Goal: Task Accomplishment & Management: Manage account settings

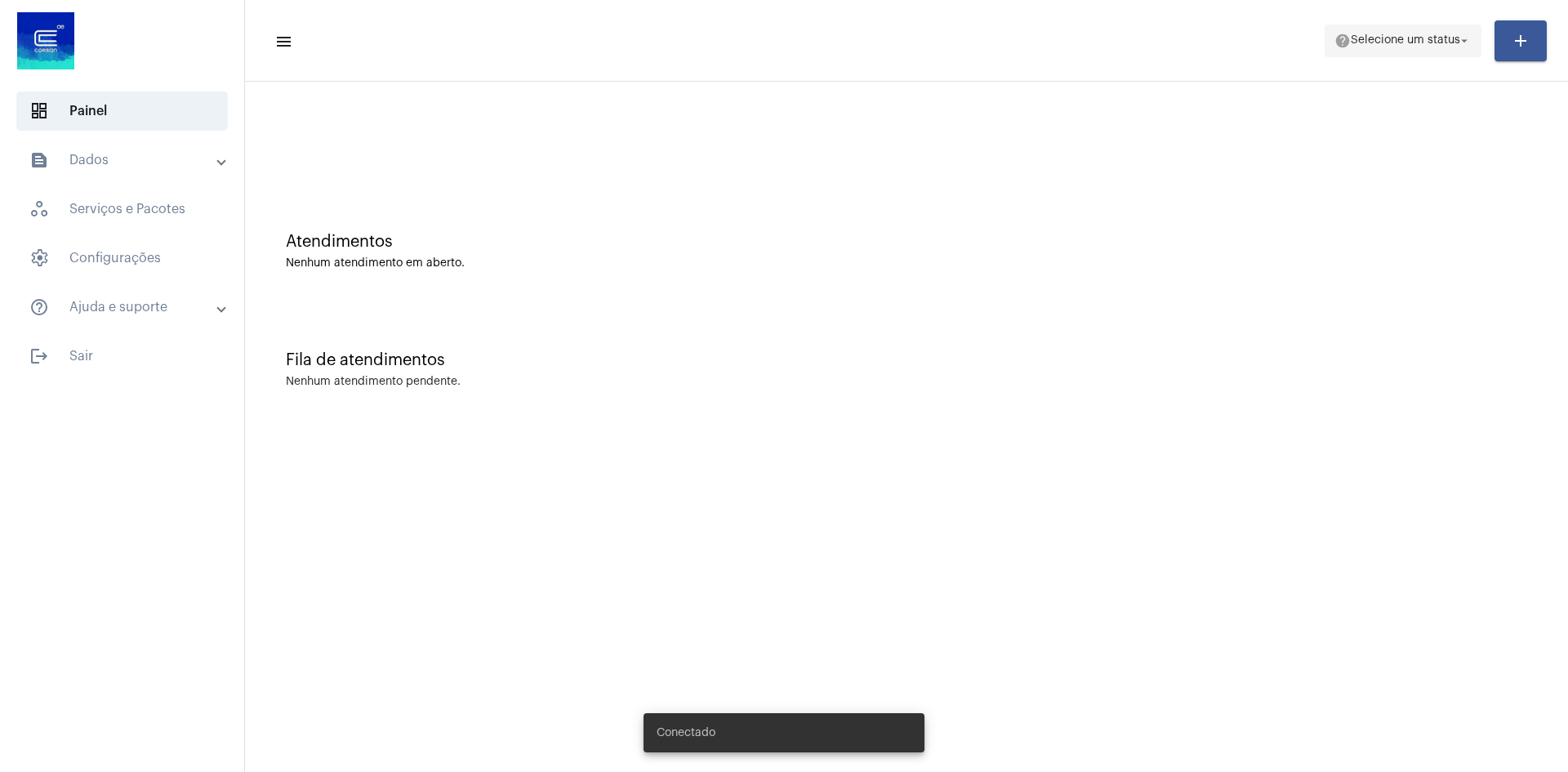
click at [1417, 47] on span "help Selecione um status arrow_drop_down" at bounding box center [1402, 40] width 137 height 29
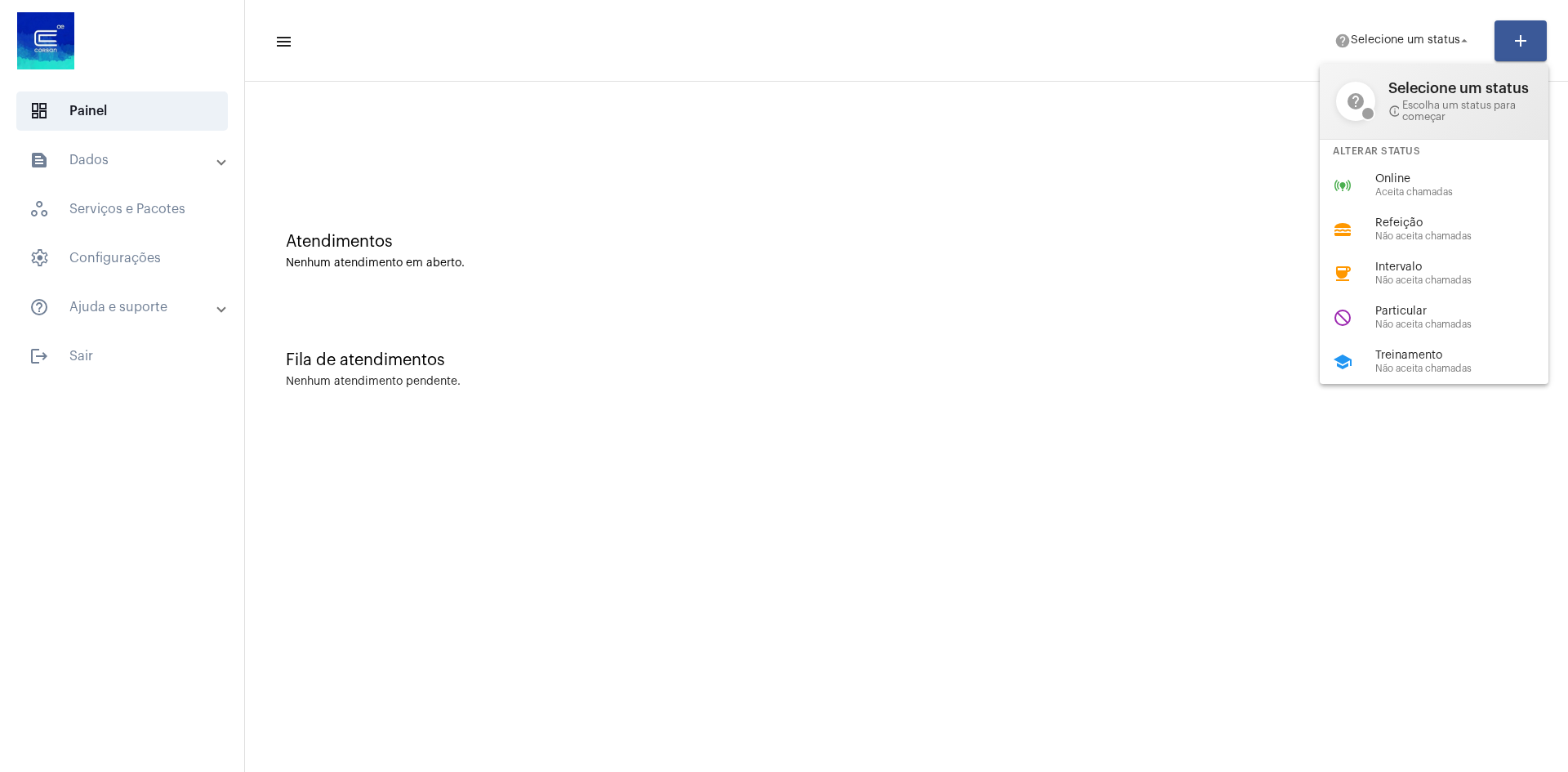
click at [1103, 372] on div at bounding box center [784, 386] width 1568 height 772
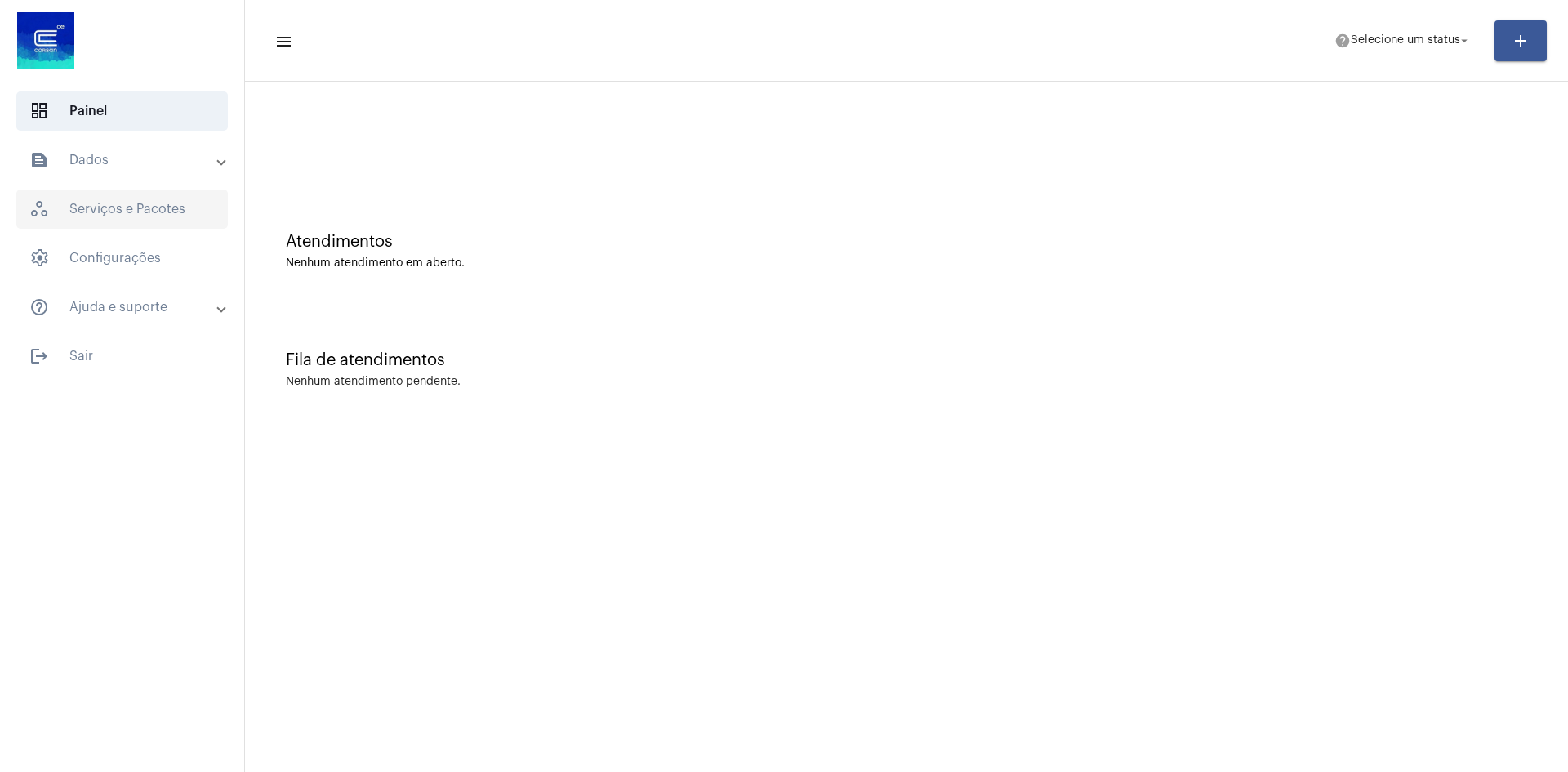
click at [122, 209] on span "workspaces_outlined Serviços e Pacotes" at bounding box center [122, 208] width 211 height 39
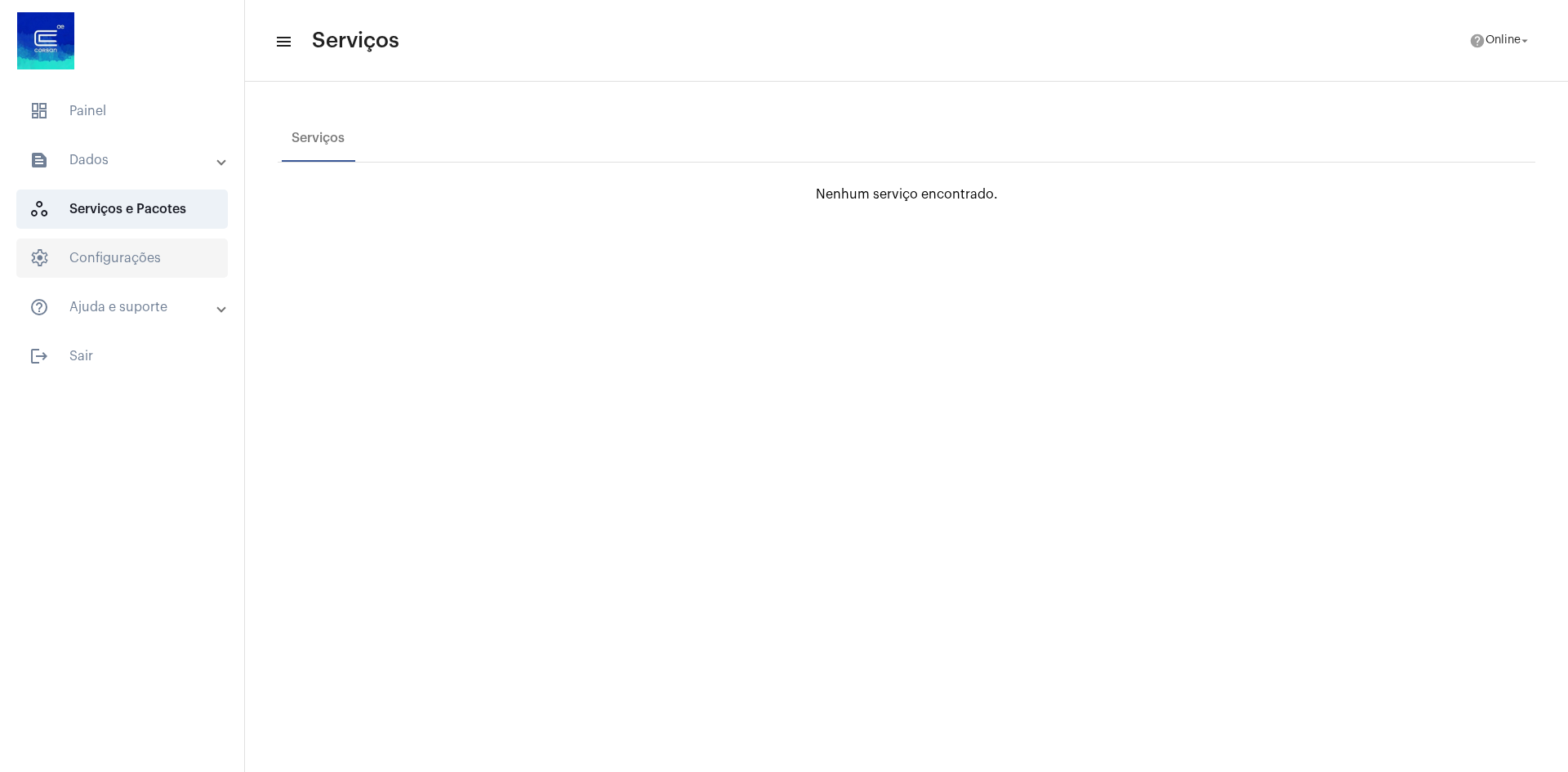
click at [155, 264] on span "settings Configurações" at bounding box center [122, 258] width 211 height 39
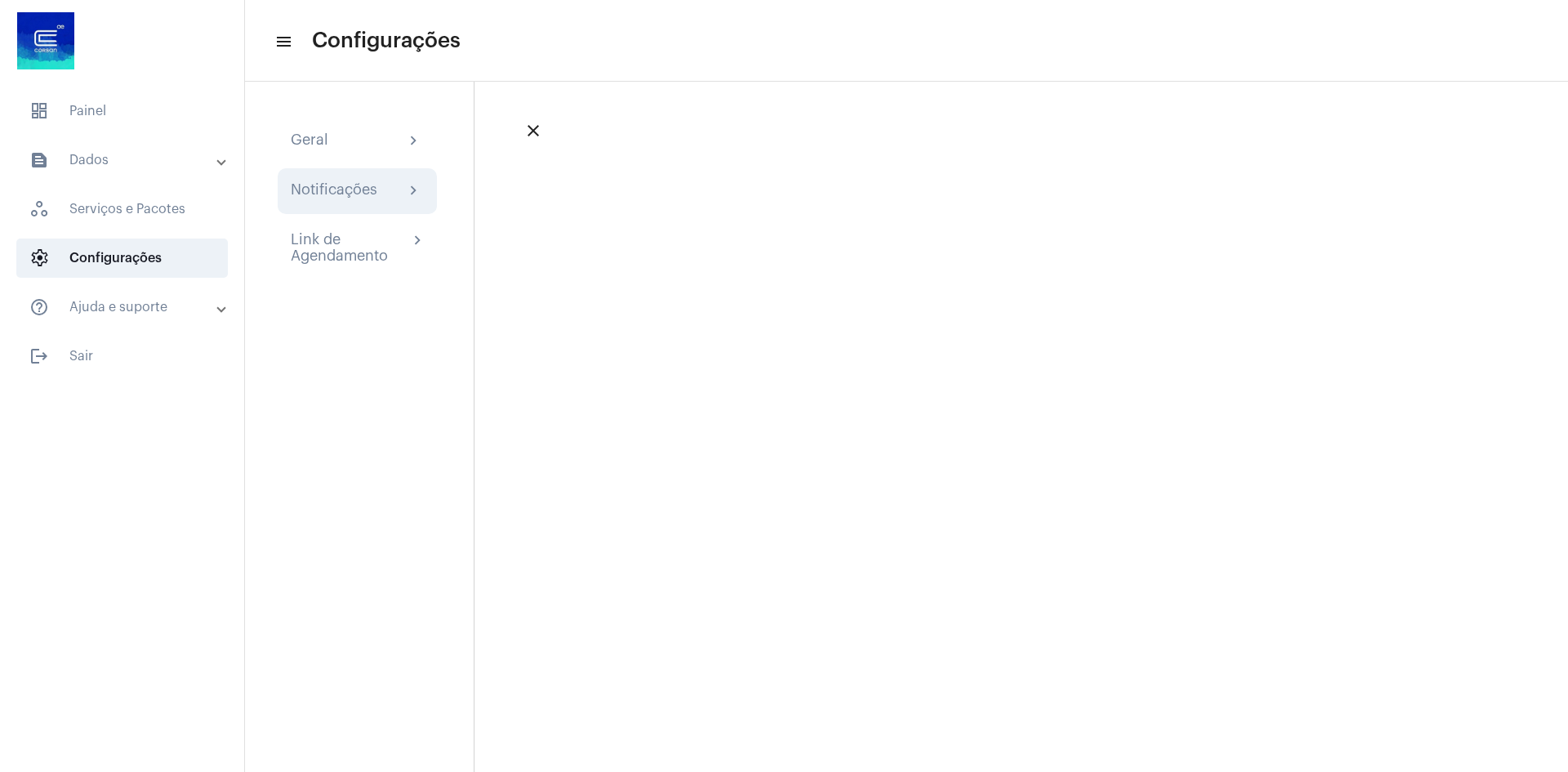
click at [329, 195] on div "Notificações" at bounding box center [334, 190] width 86 height 19
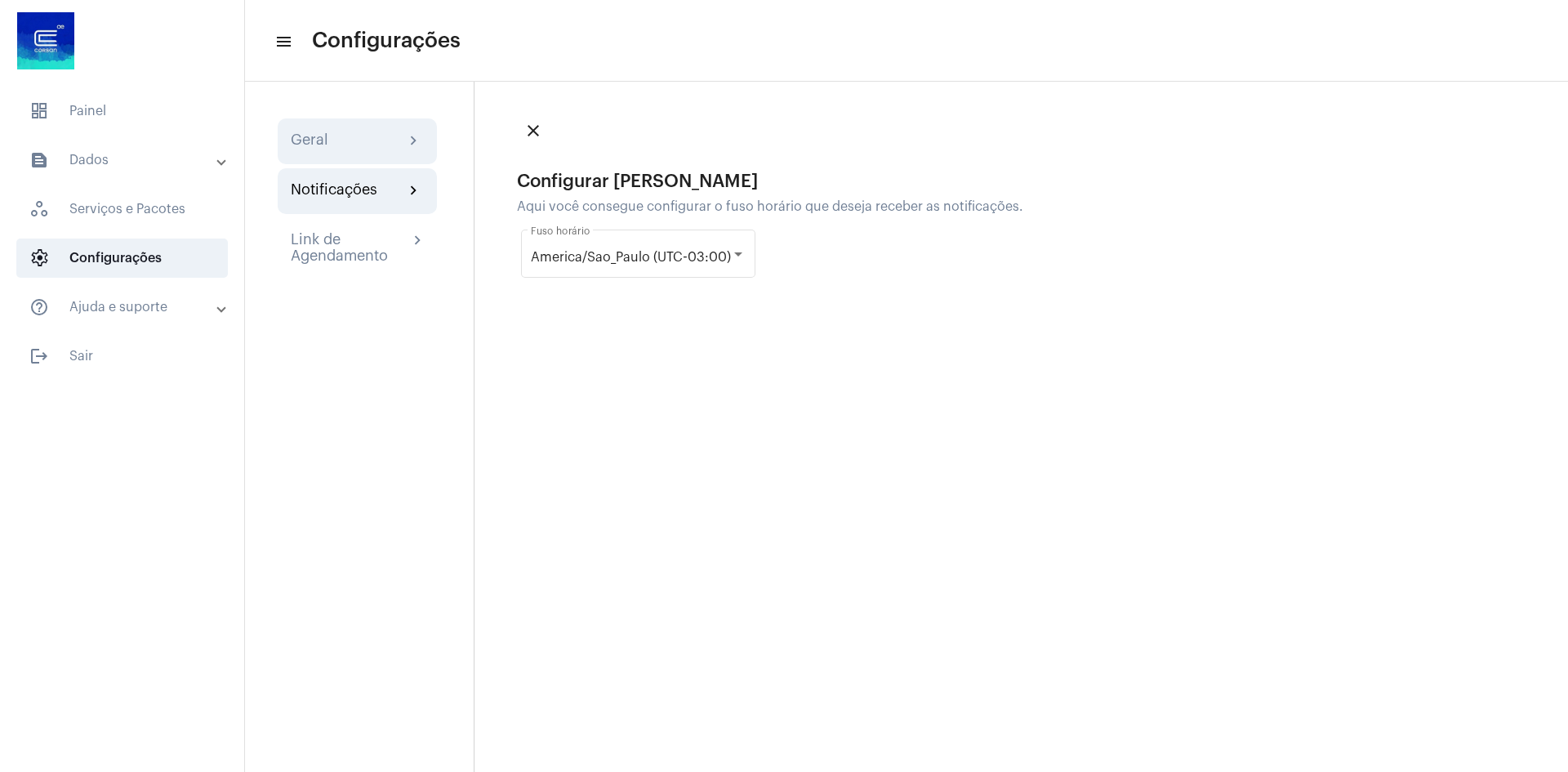
click at [312, 140] on div "Geral" at bounding box center [309, 140] width 38 height 19
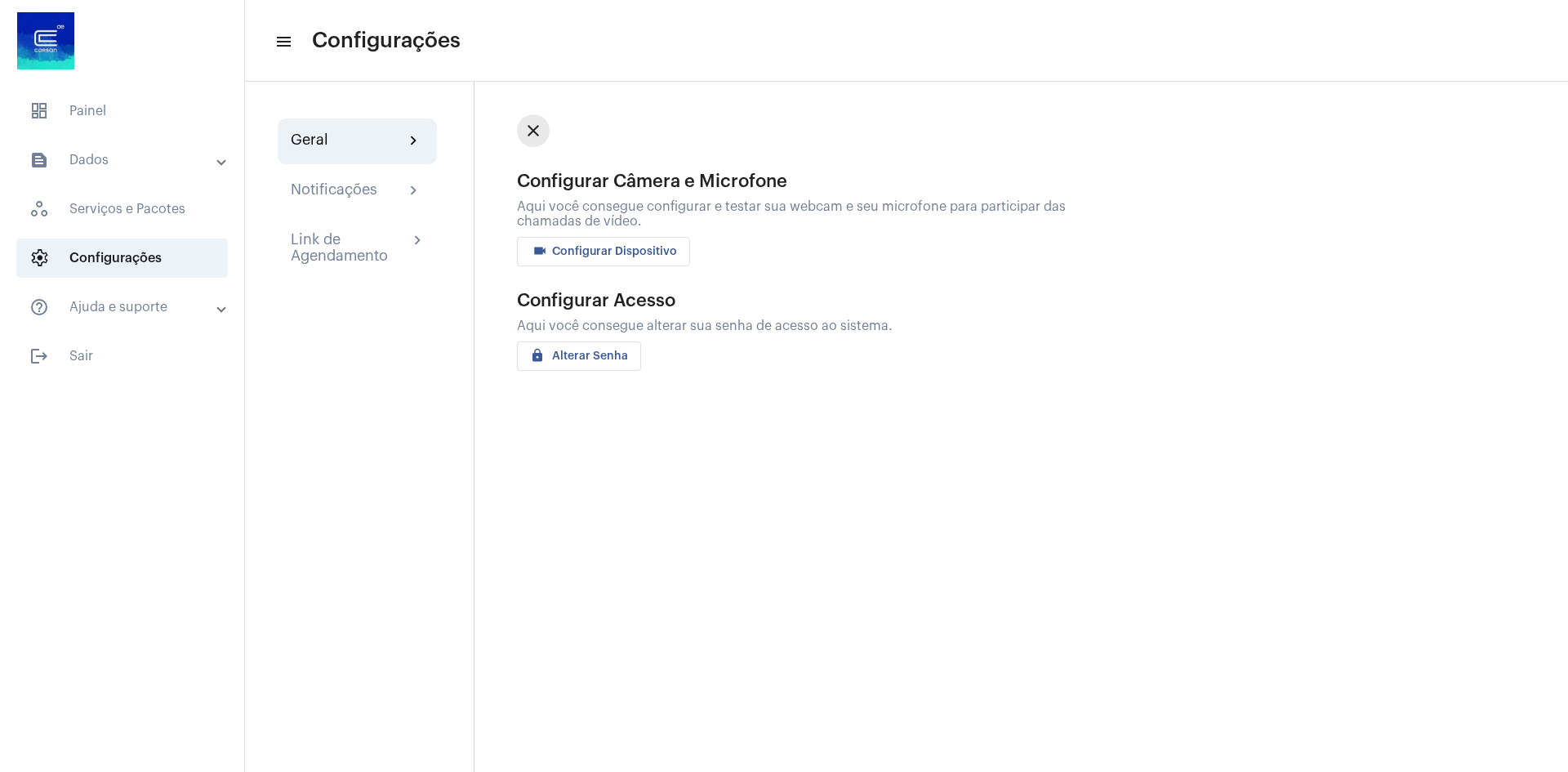
click at [532, 129] on mat-icon "close" at bounding box center [532, 130] width 19 height 19
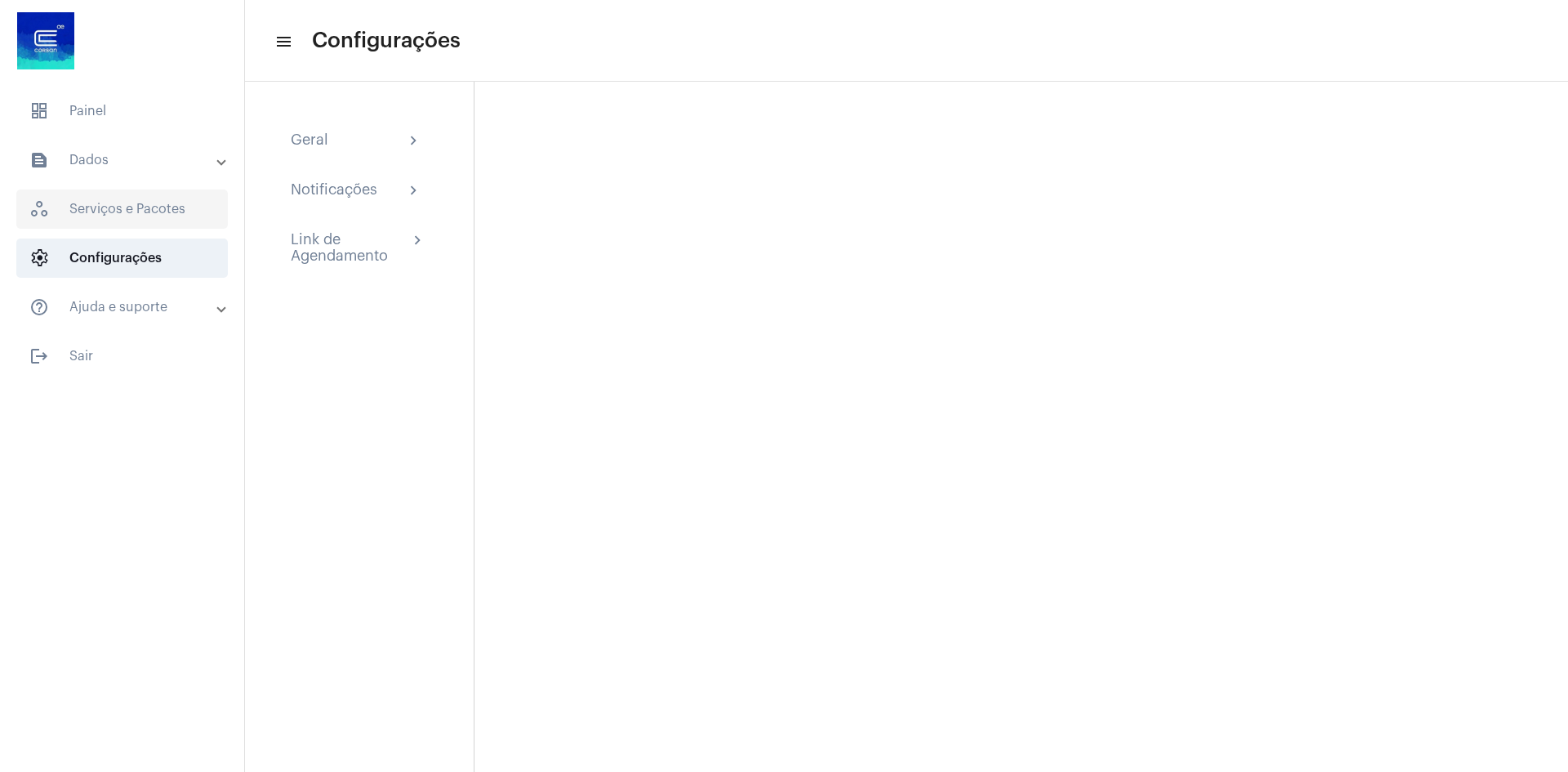
click at [129, 203] on span "workspaces_outlined Serviços e Pacotes" at bounding box center [122, 208] width 211 height 39
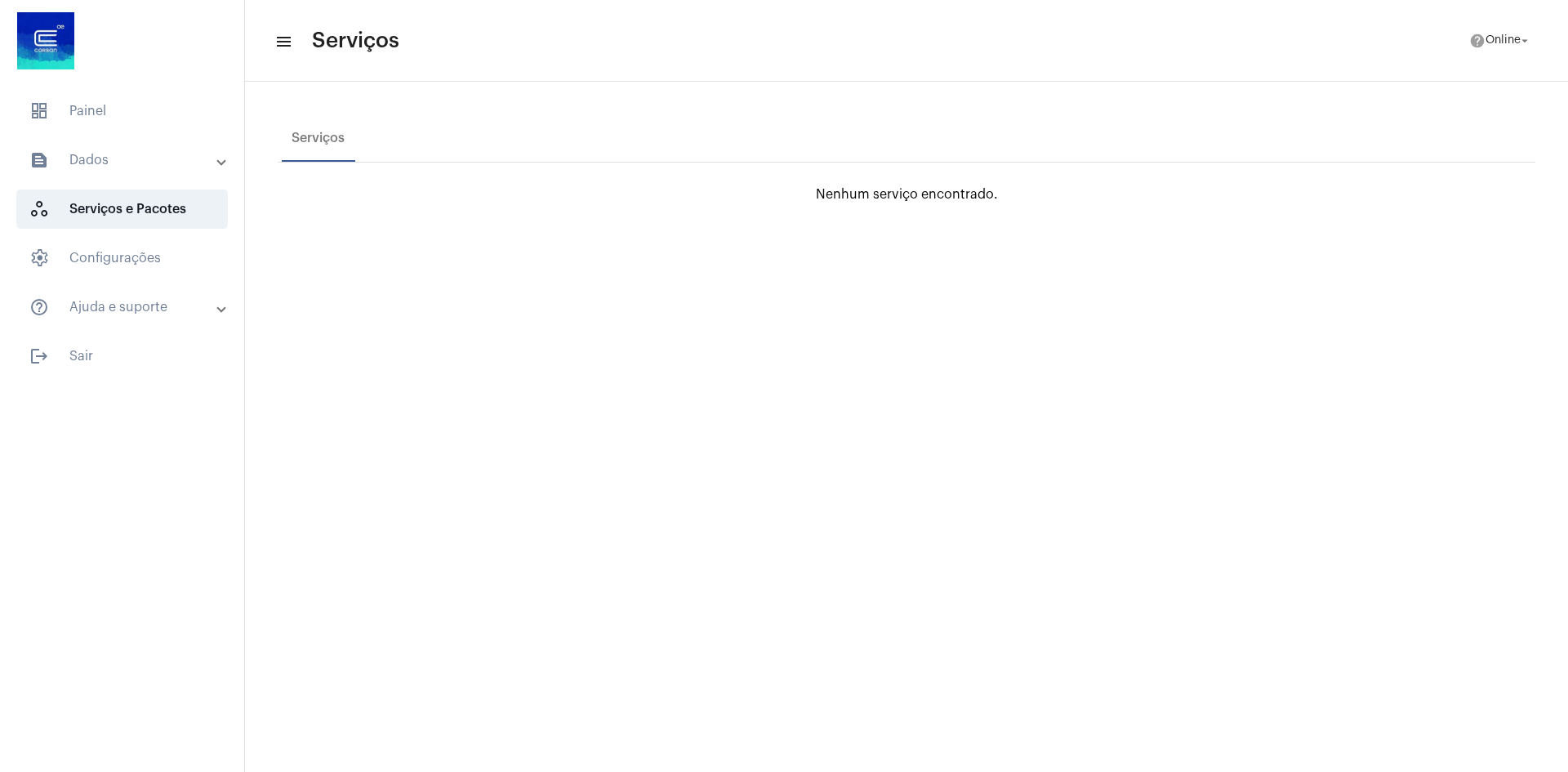
click at [98, 152] on mat-panel-title "text_snippet_outlined Dados" at bounding box center [123, 160] width 188 height 19
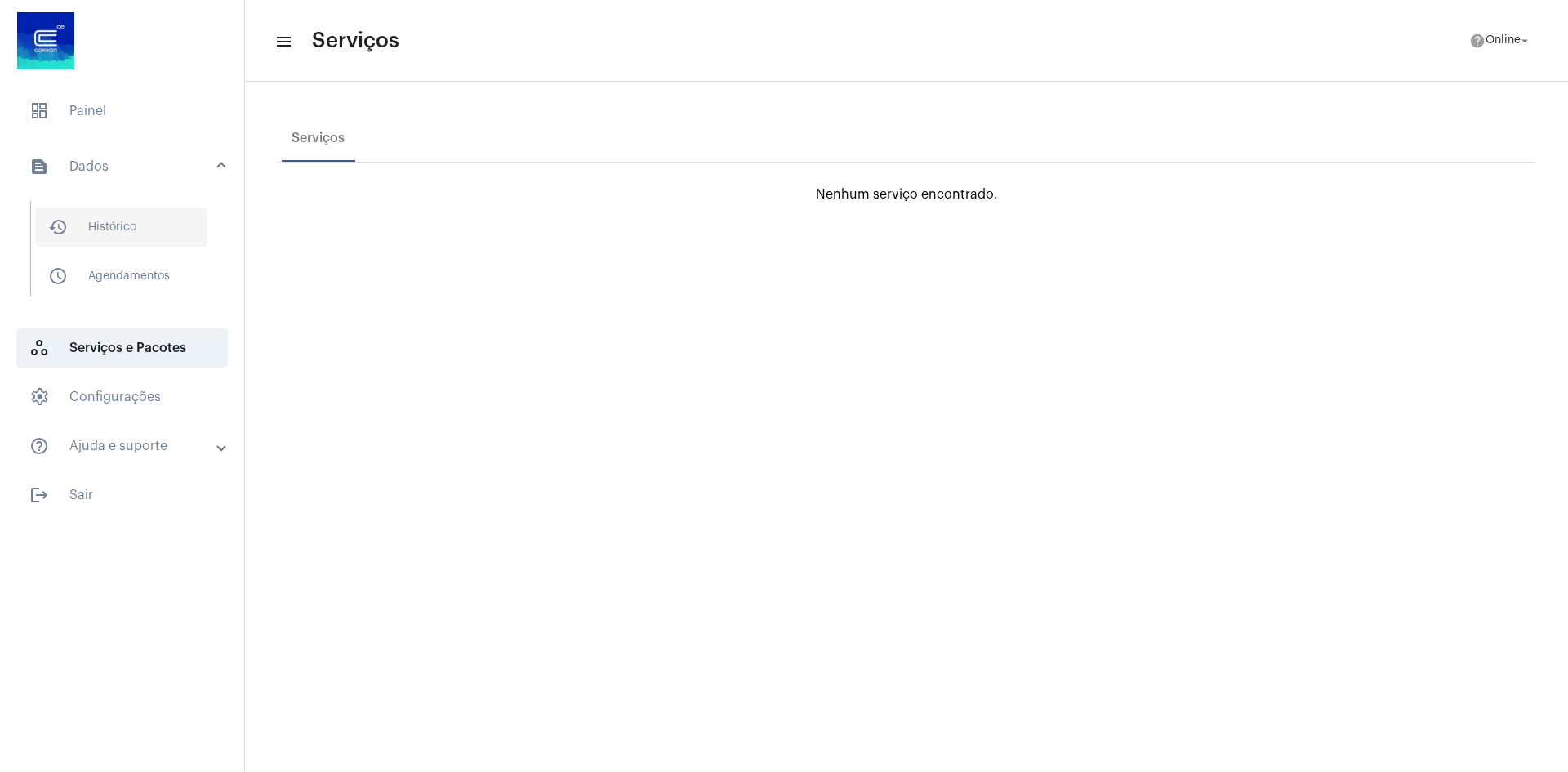
click at [122, 229] on span "history_outlined Histórico" at bounding box center [121, 227] width 173 height 39
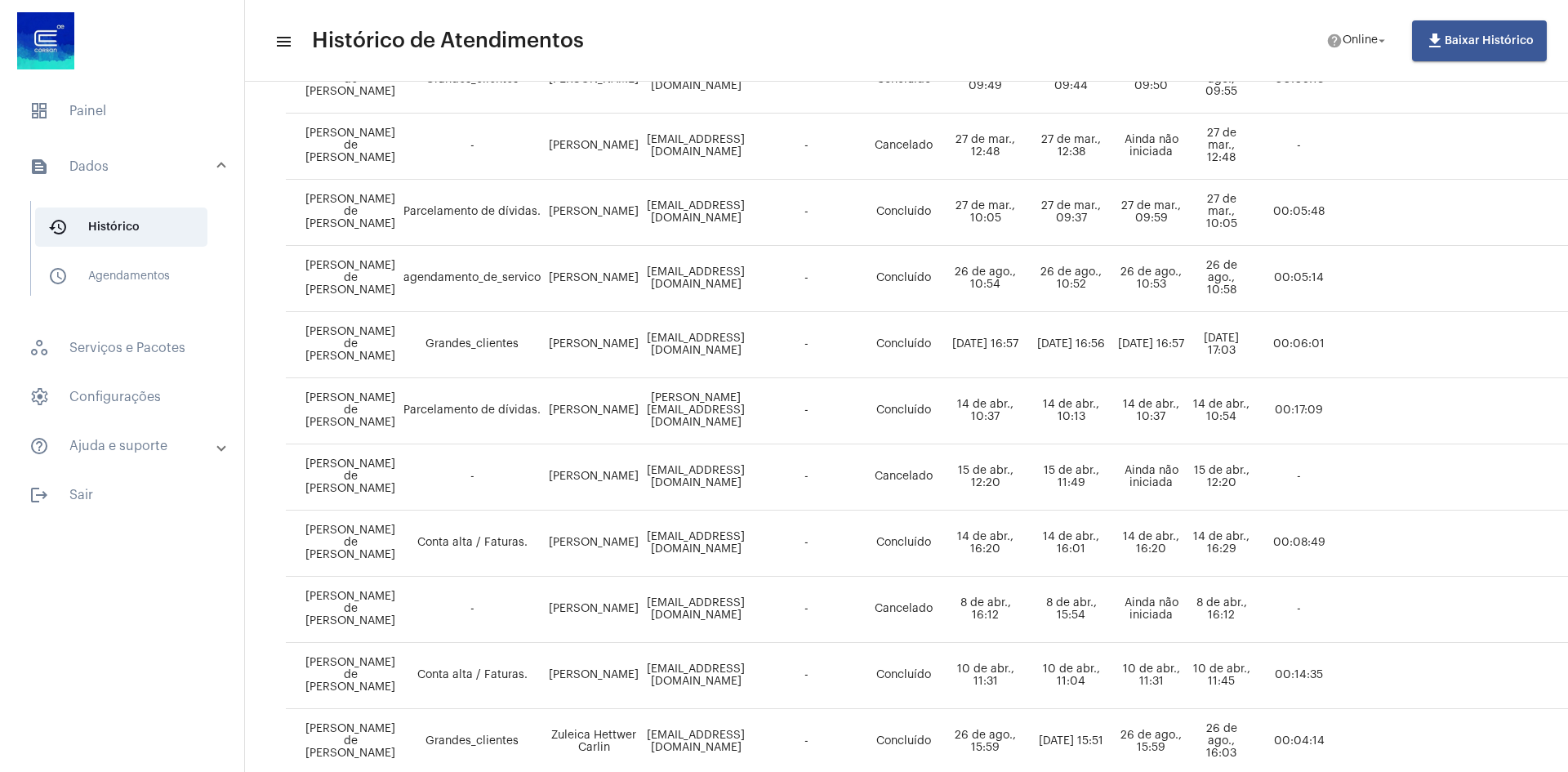
scroll to position [980, 0]
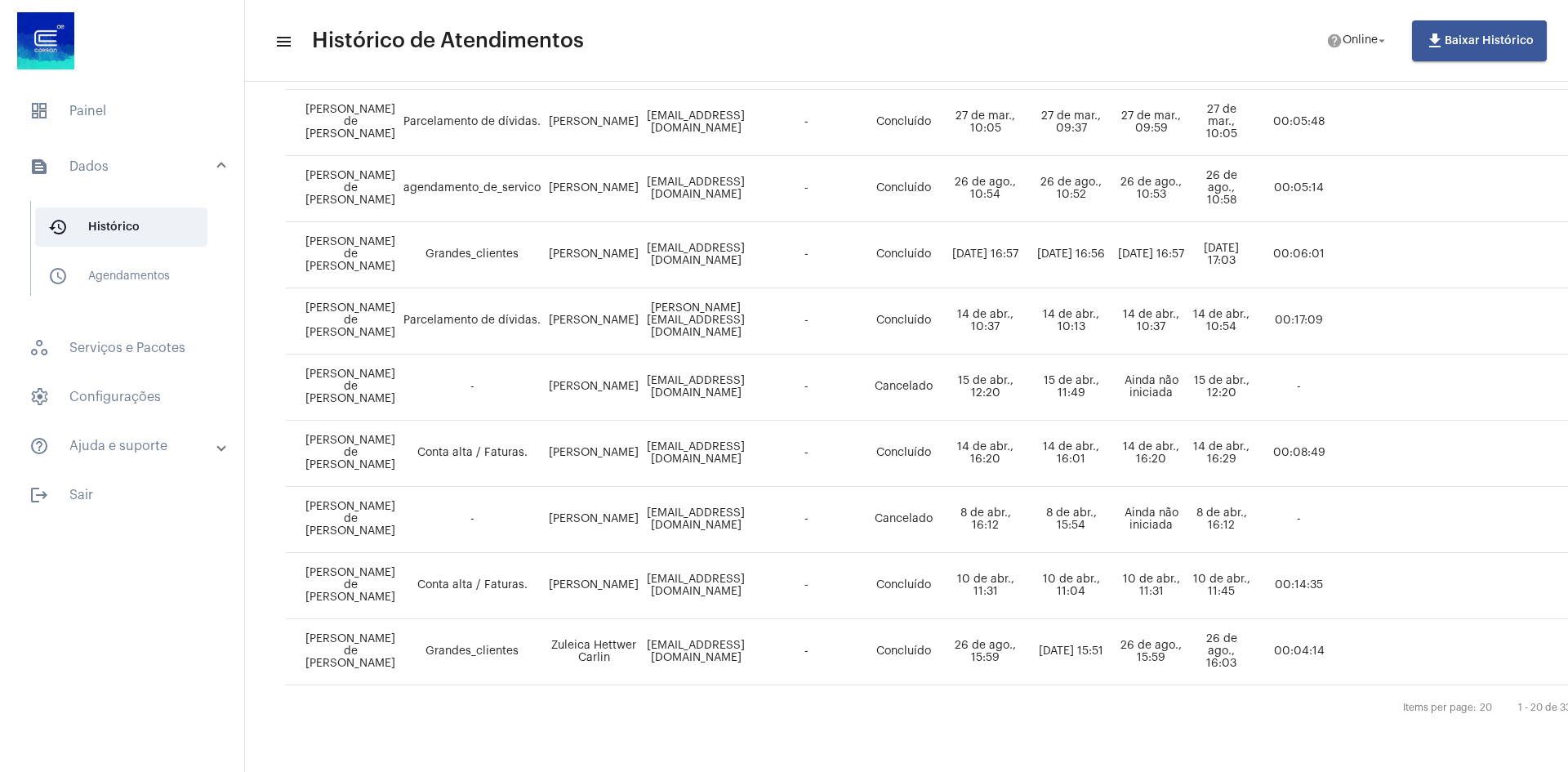
click at [1331, 761] on mat-sidenav-content "menu Histórico de Atendimentos help Online arrow_drop_down file_download Baixar…" at bounding box center [906, 386] width 1323 height 772
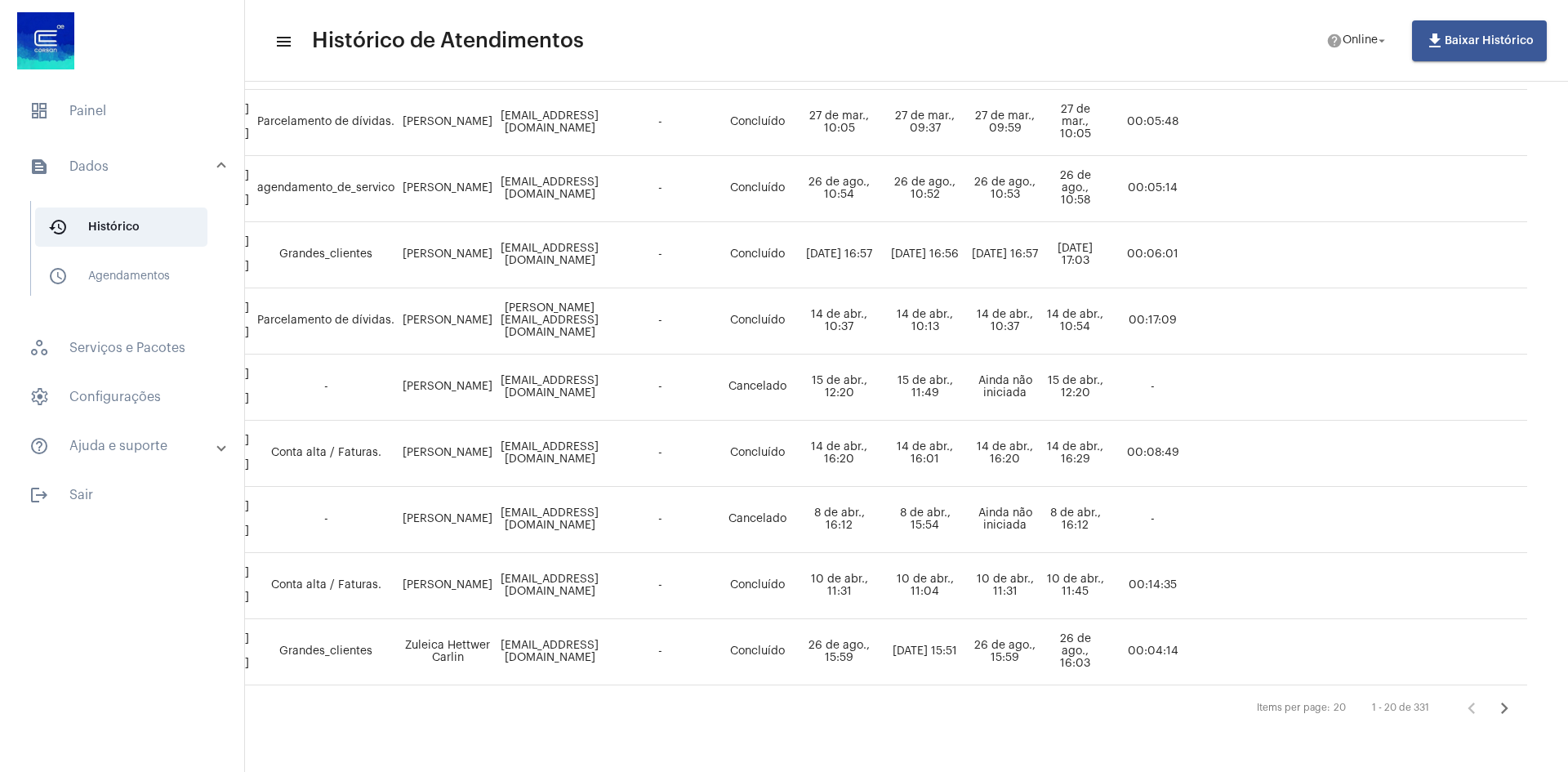
scroll to position [980, 227]
click at [1495, 698] on icon "Próxima página" at bounding box center [1504, 708] width 23 height 23
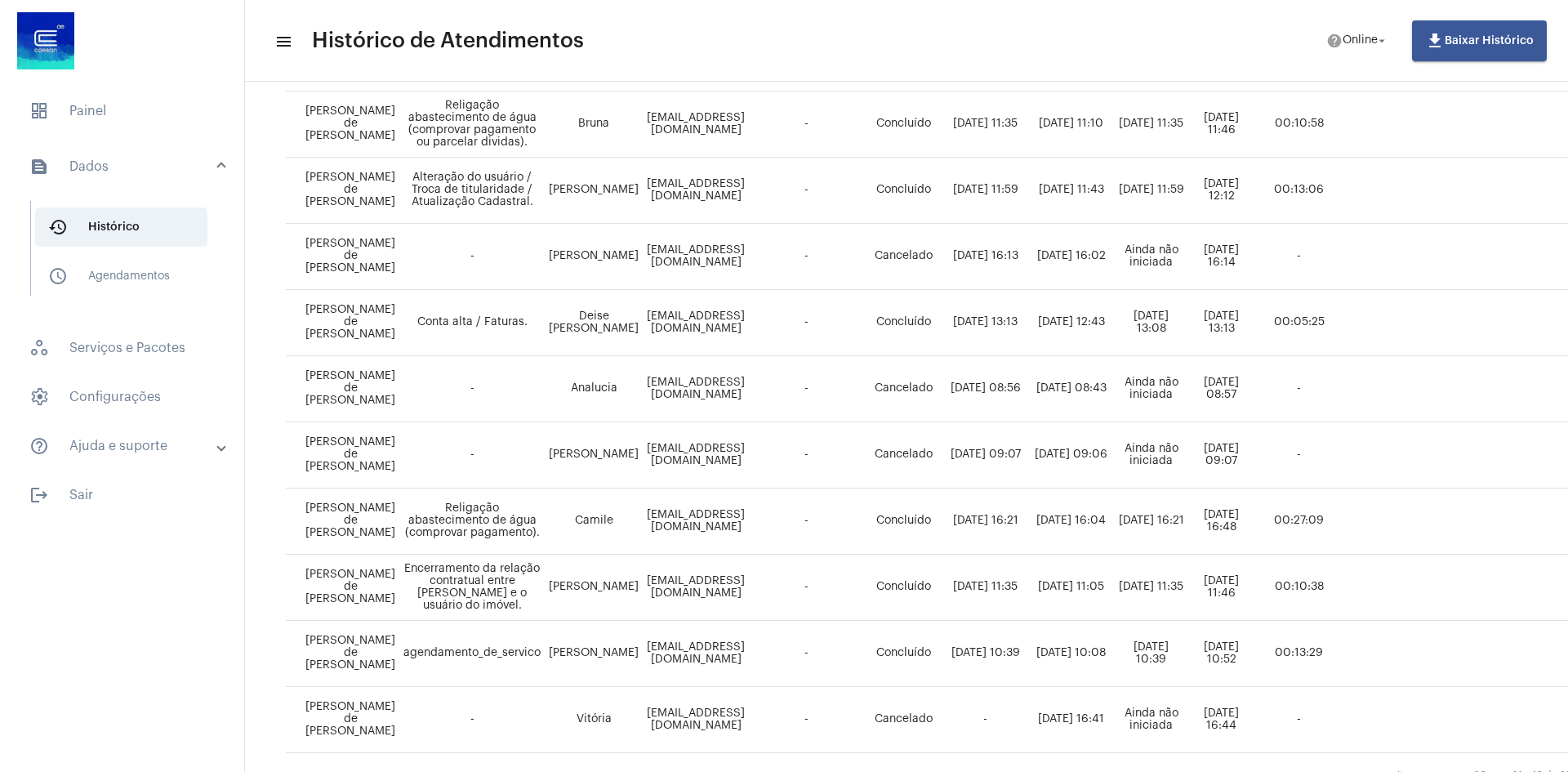
scroll to position [980, 0]
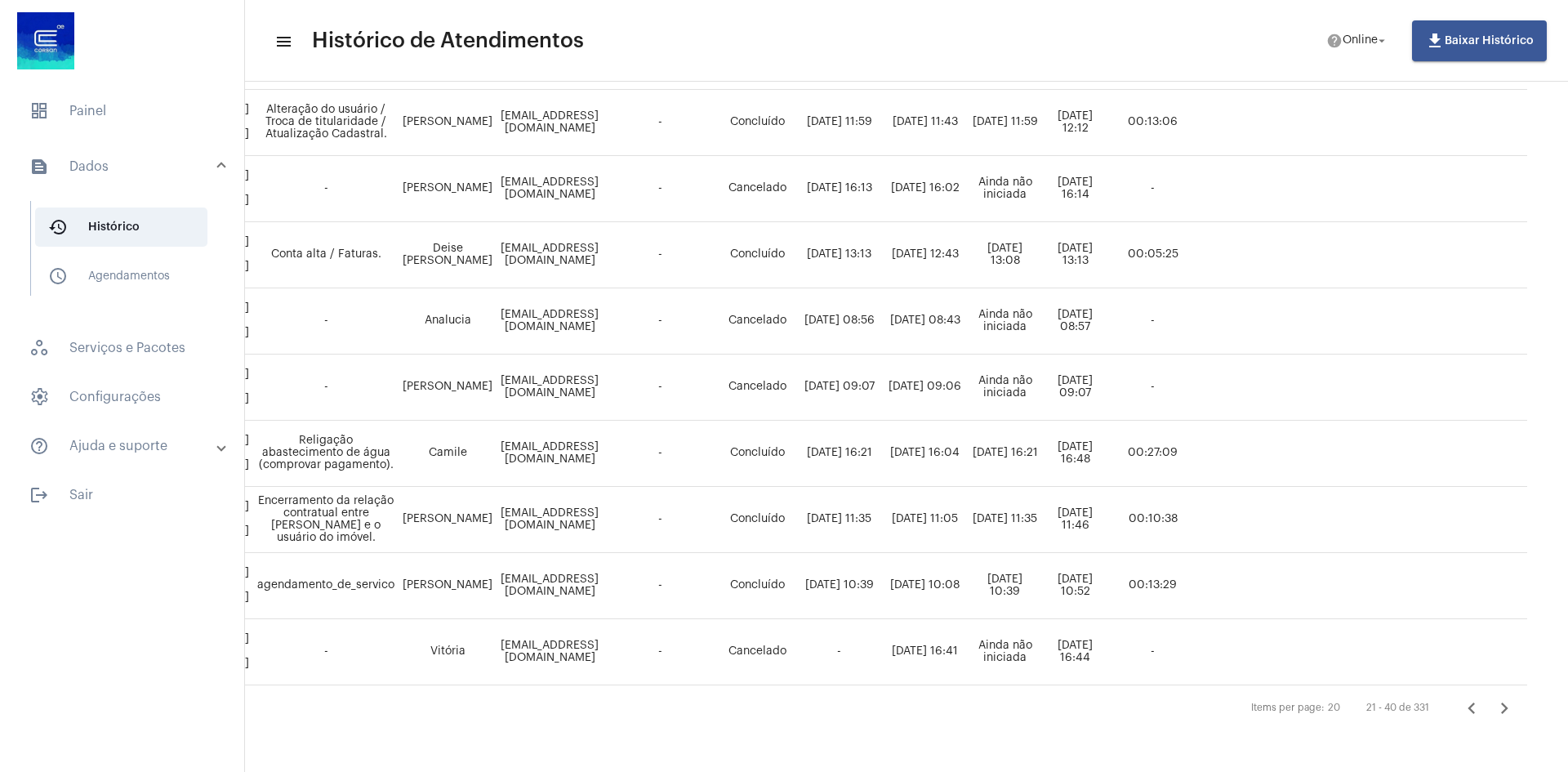
click at [1493, 697] on icon "Próxima página" at bounding box center [1504, 708] width 23 height 23
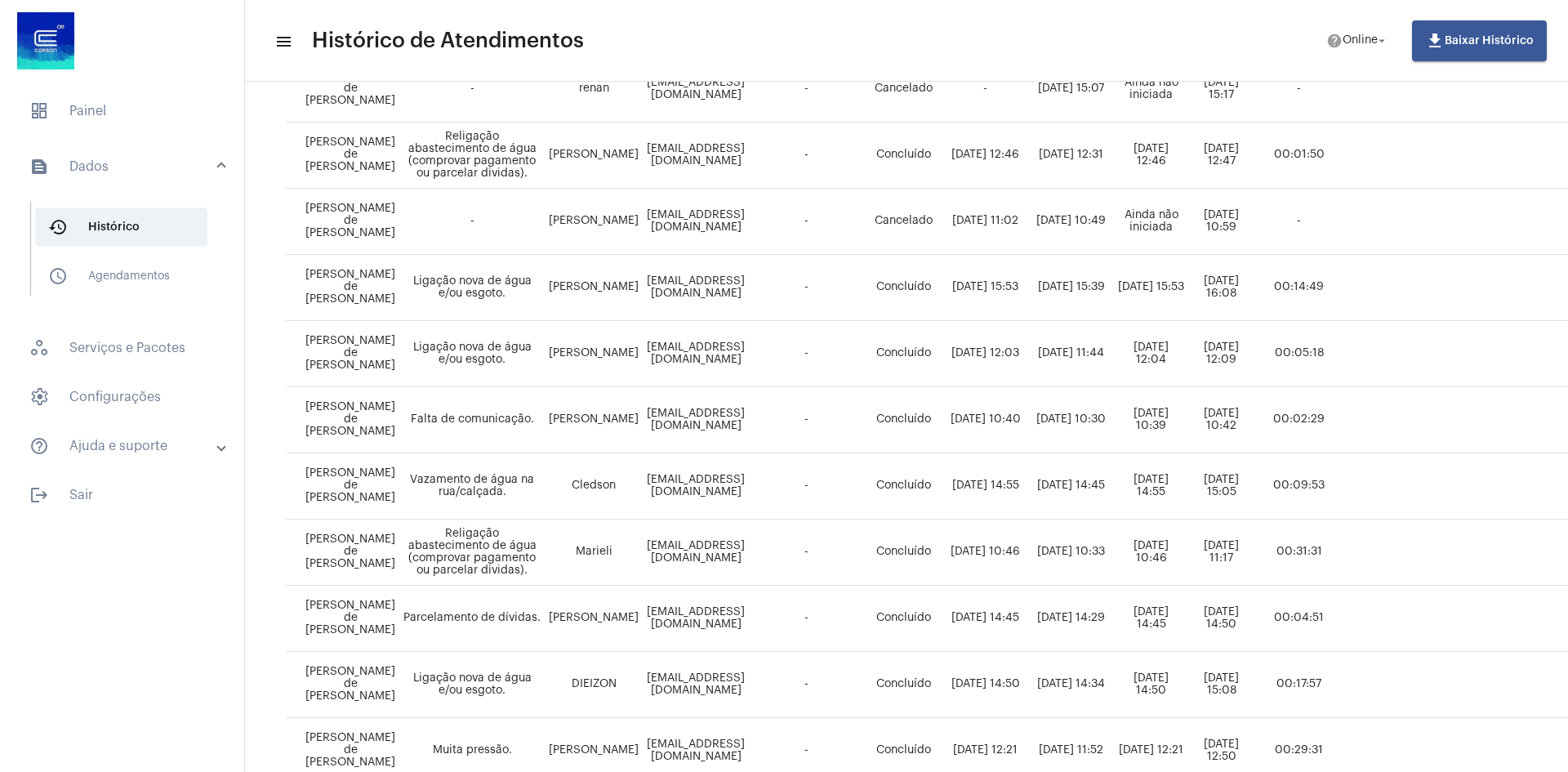
scroll to position [997, 0]
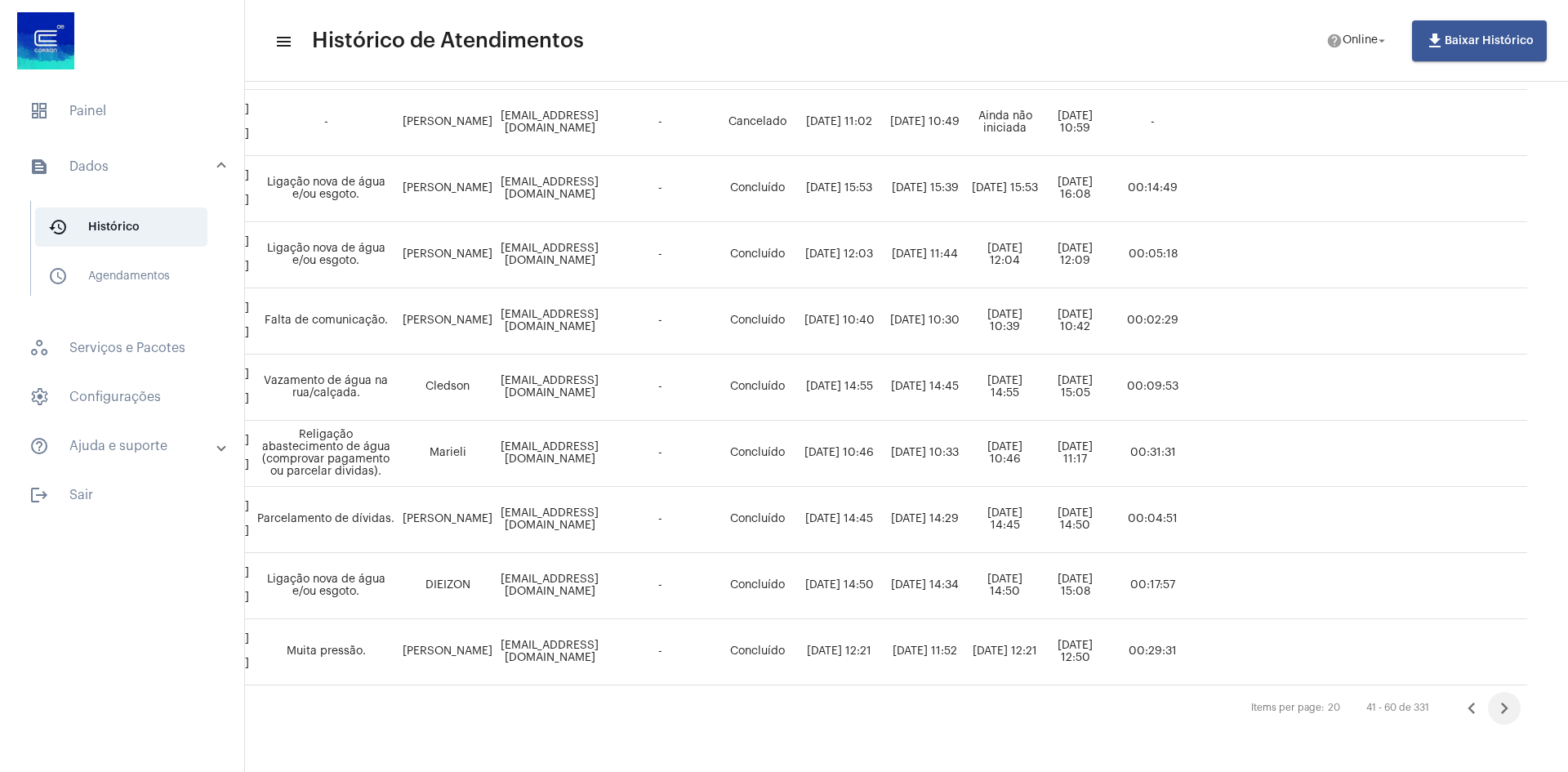
click at [1516, 698] on icon "Próxima página" at bounding box center [1504, 708] width 23 height 23
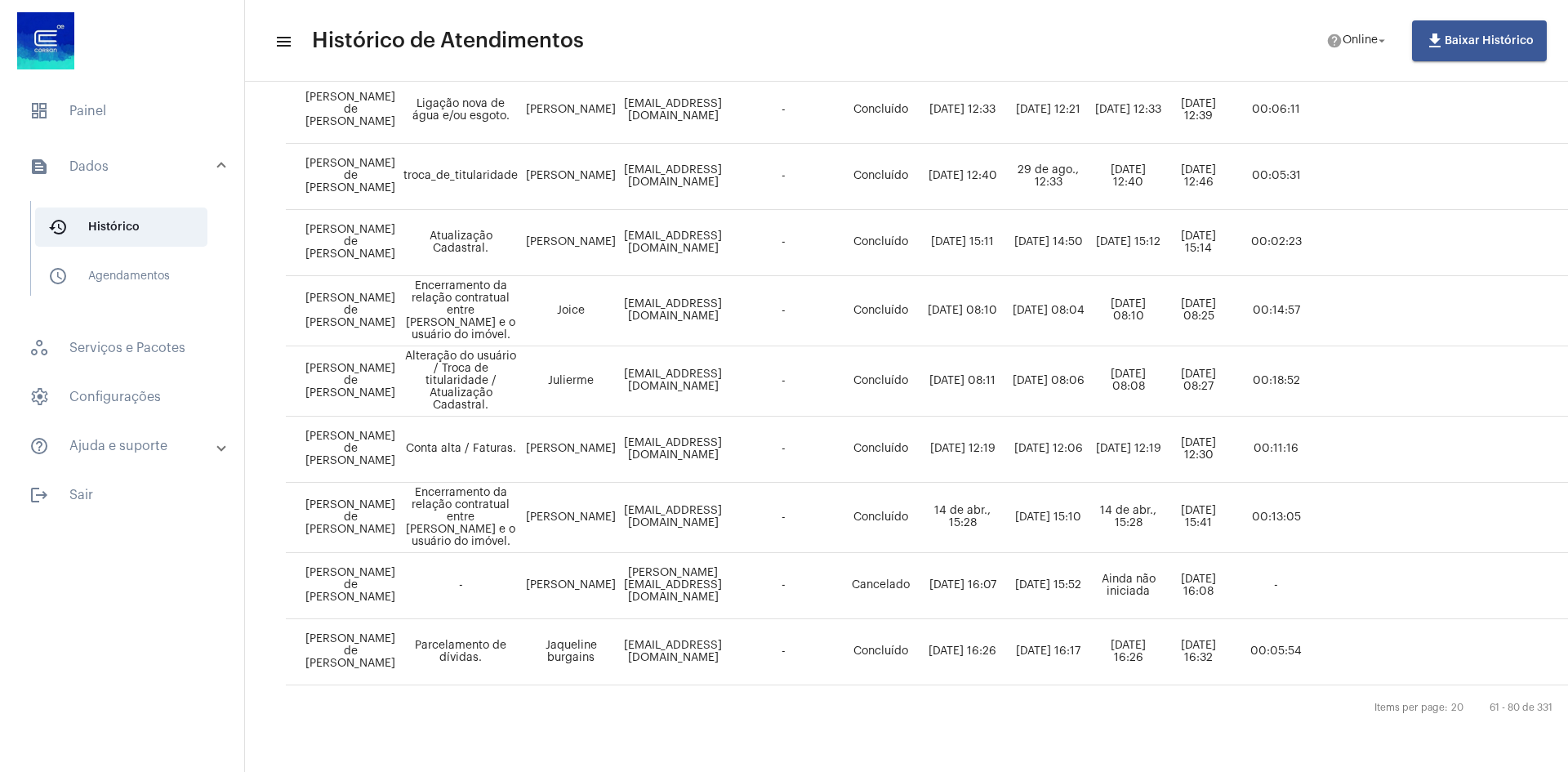
scroll to position [997, 208]
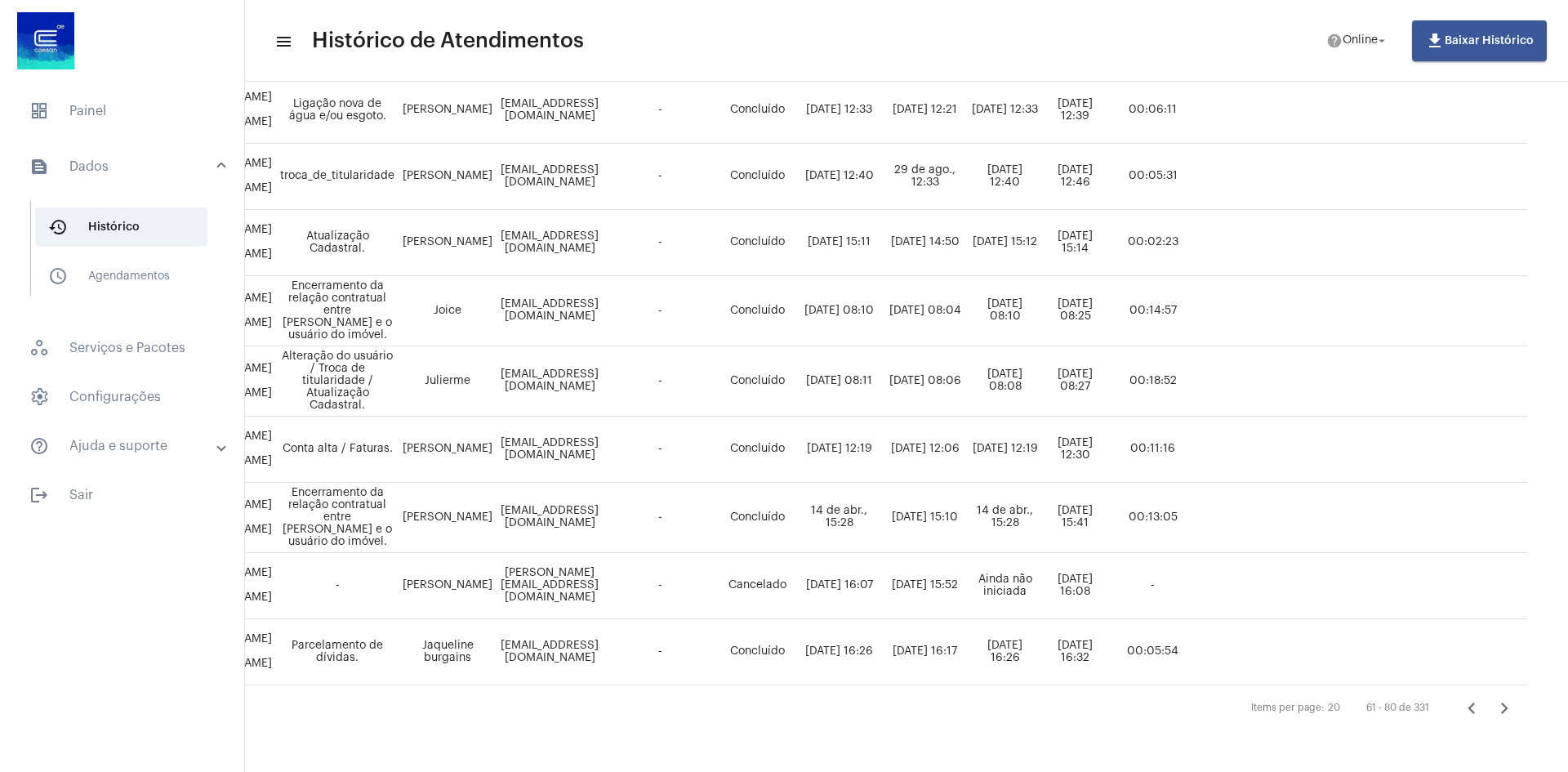
click at [1493, 697] on icon "Próxima página" at bounding box center [1504, 708] width 23 height 23
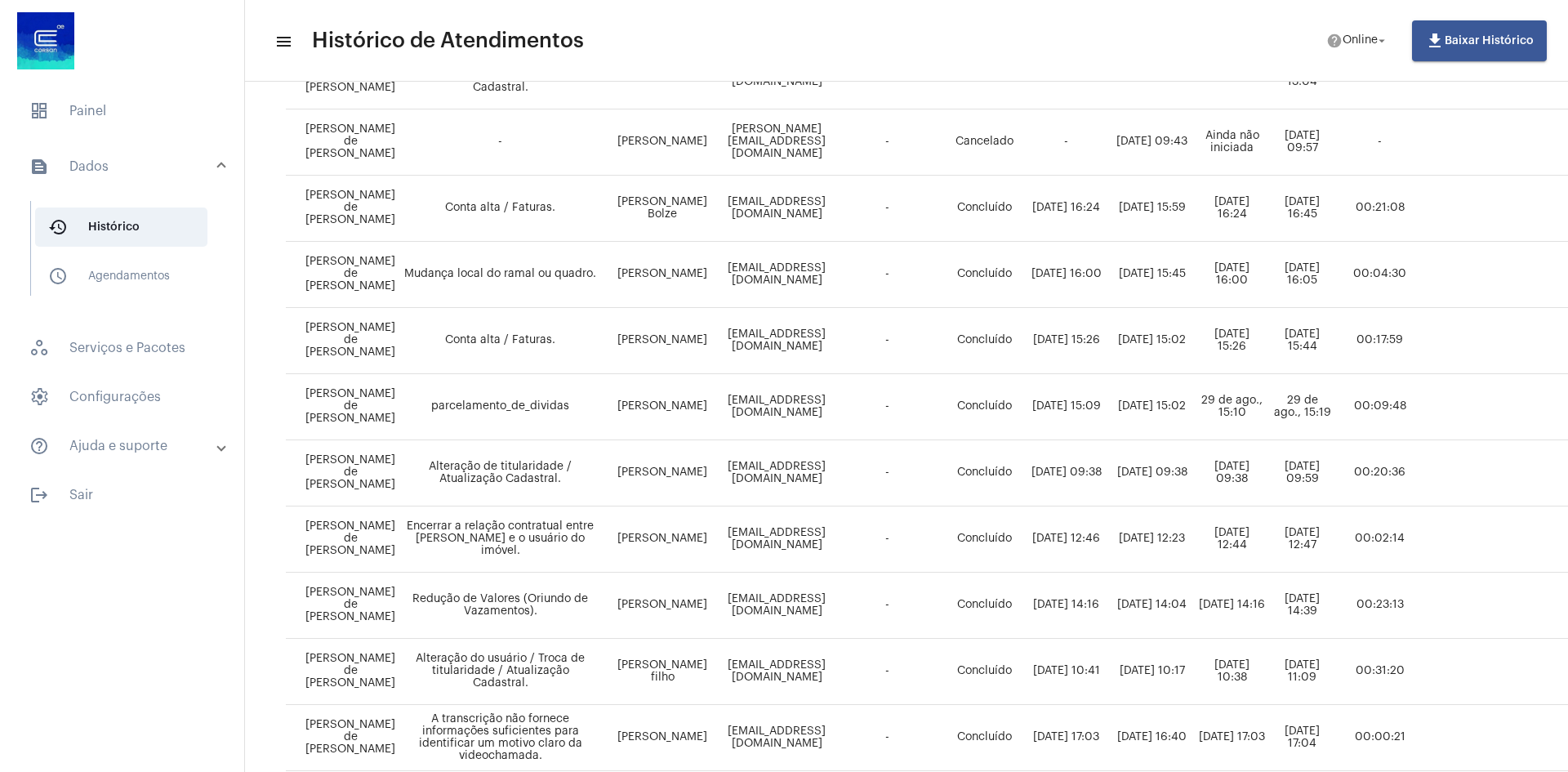
scroll to position [980, 0]
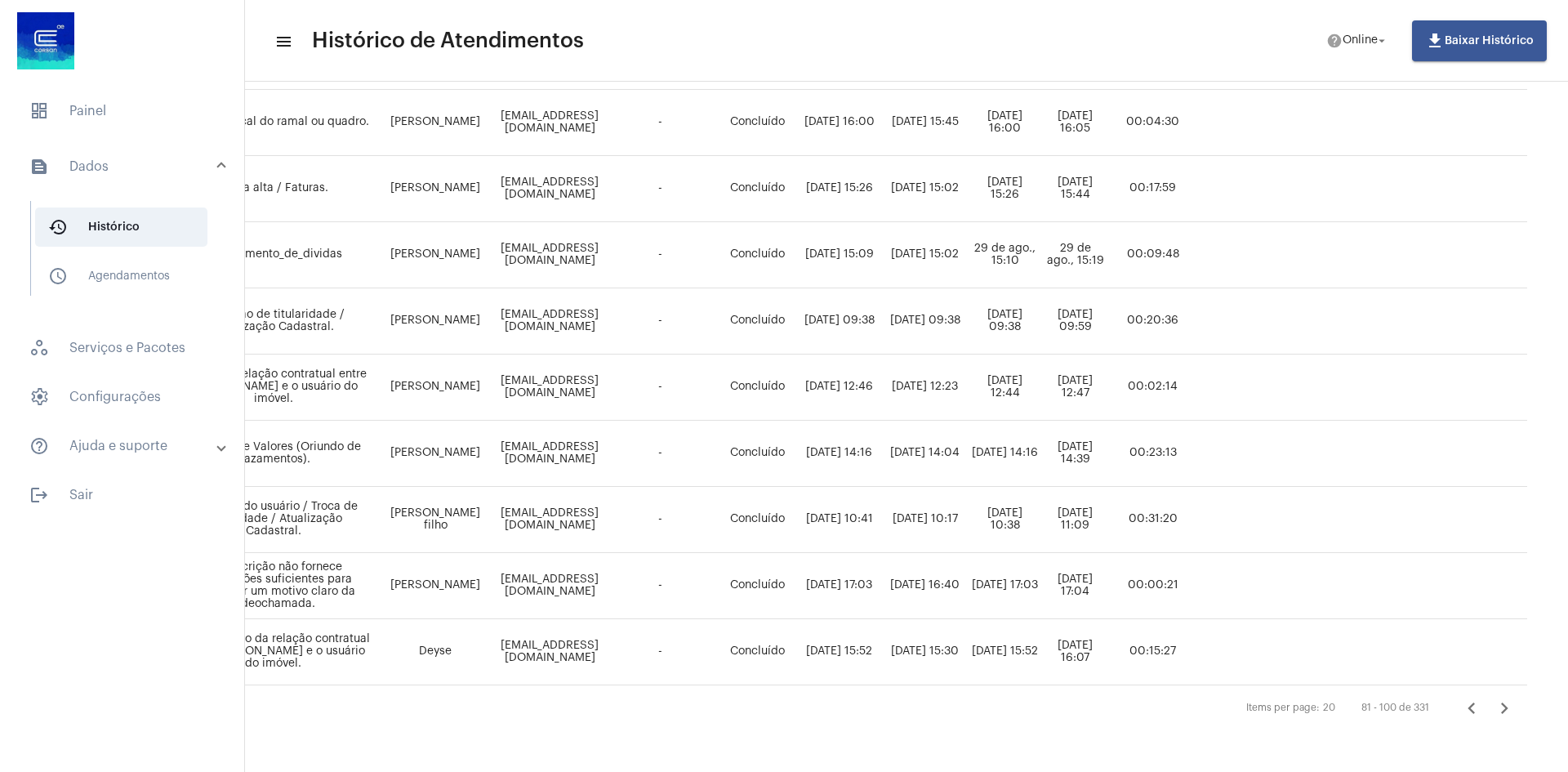
click at [1493, 697] on icon "Próxima página" at bounding box center [1504, 708] width 23 height 23
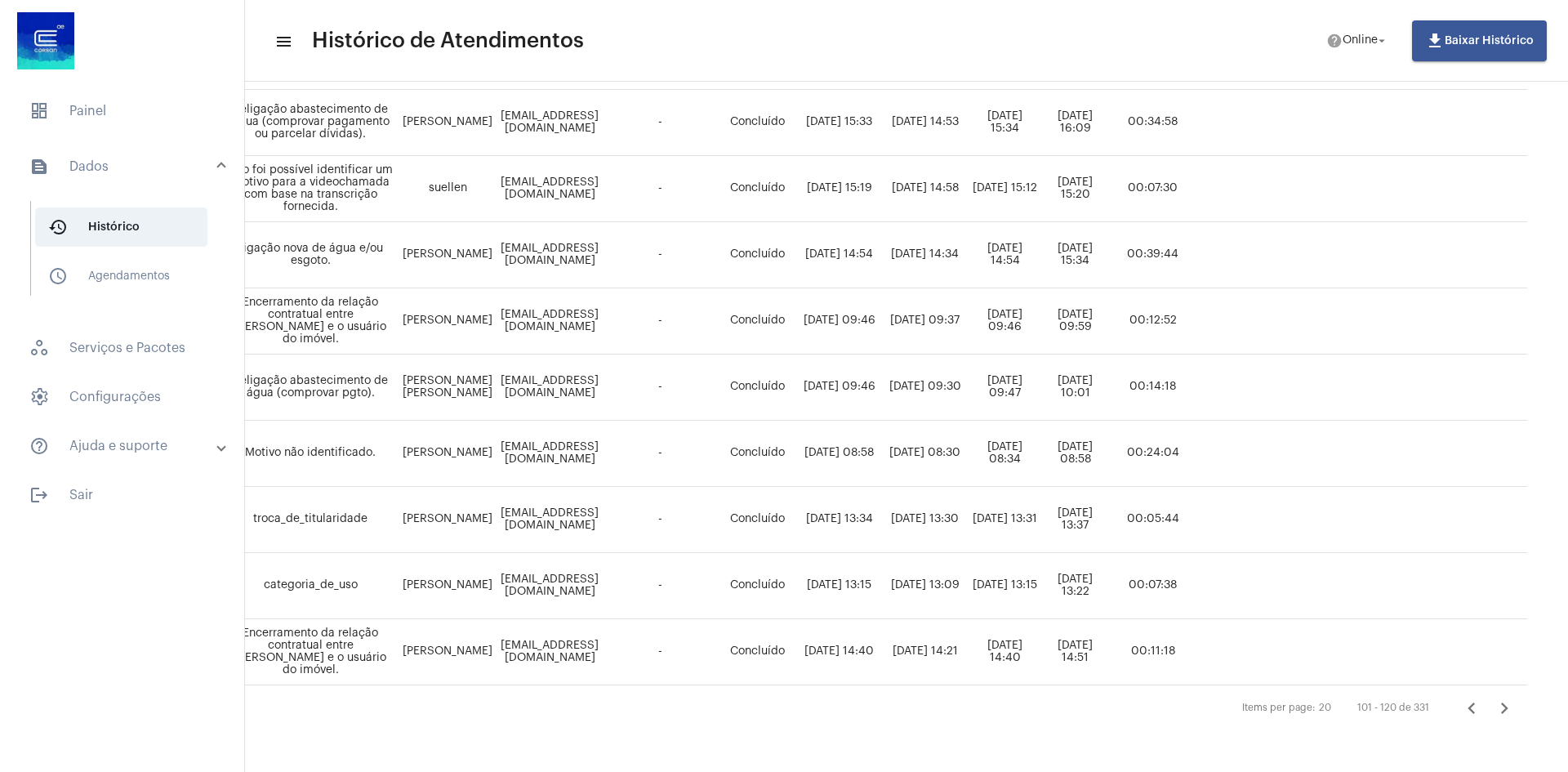
click at [1455, 692] on button "Página anterior" at bounding box center [1472, 708] width 33 height 33
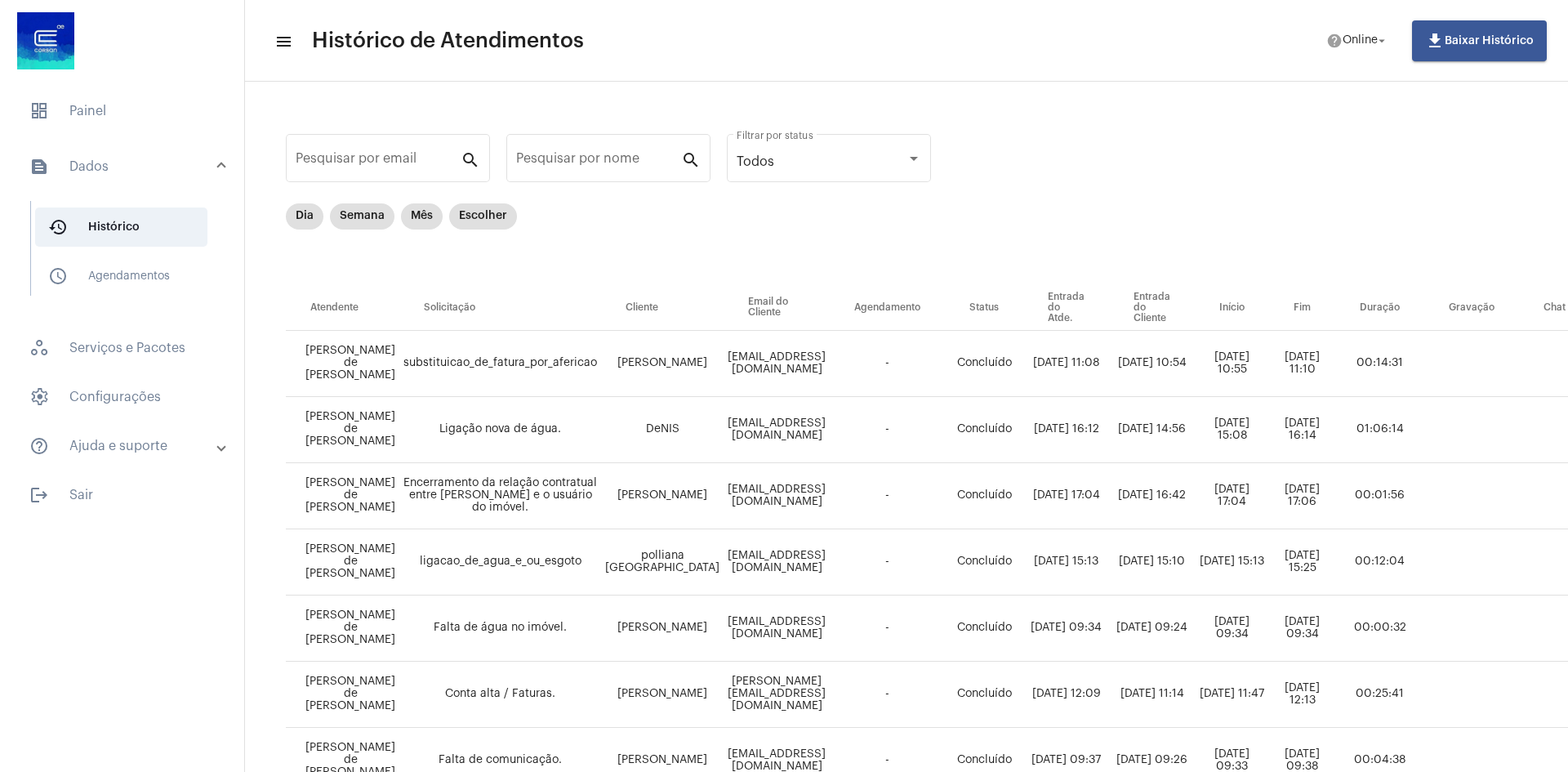
scroll to position [408, 0]
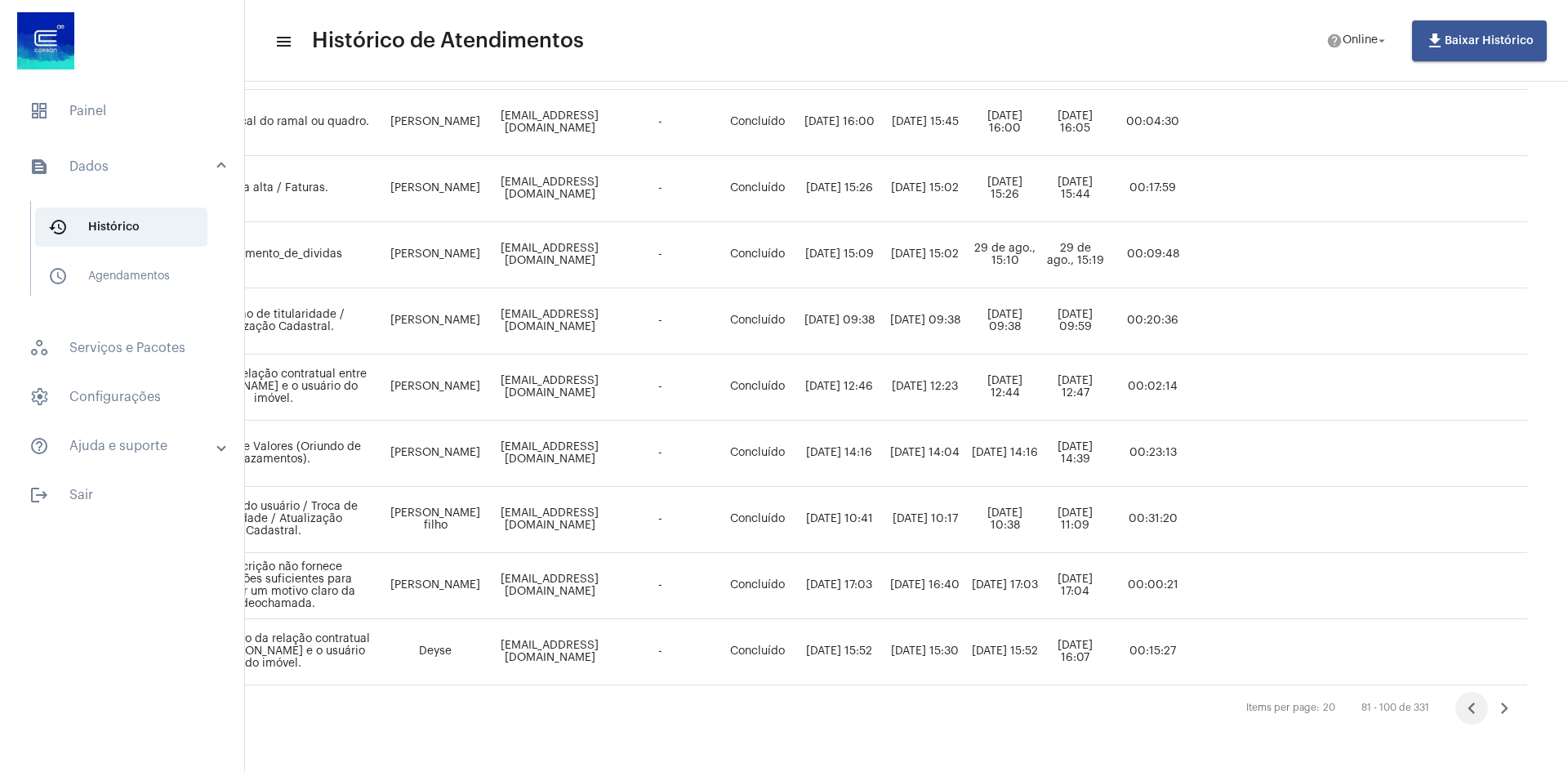
click at [1467, 702] on icon "Página anterior" at bounding box center [1471, 708] width 7 height 11
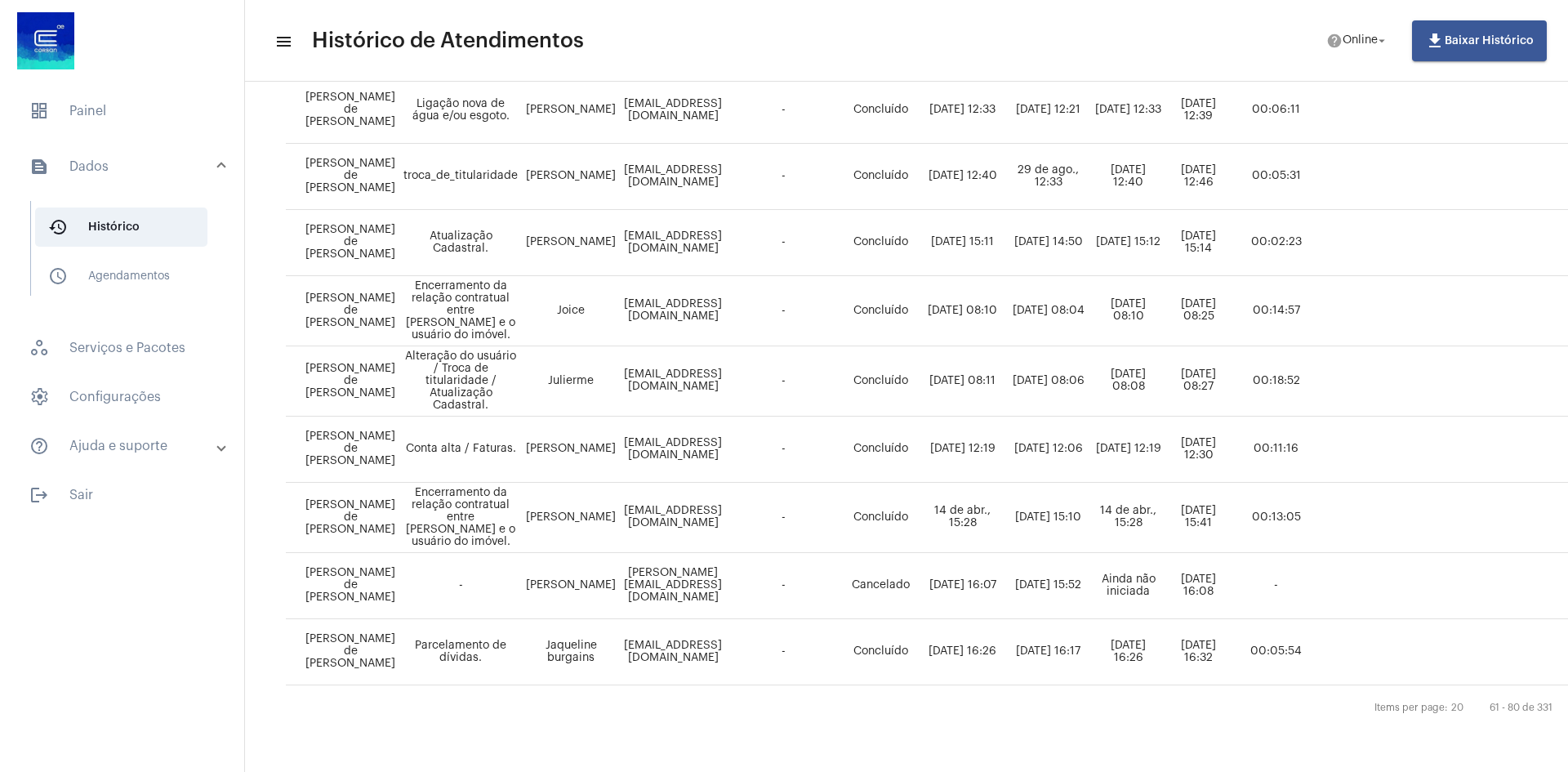
scroll to position [997, 208]
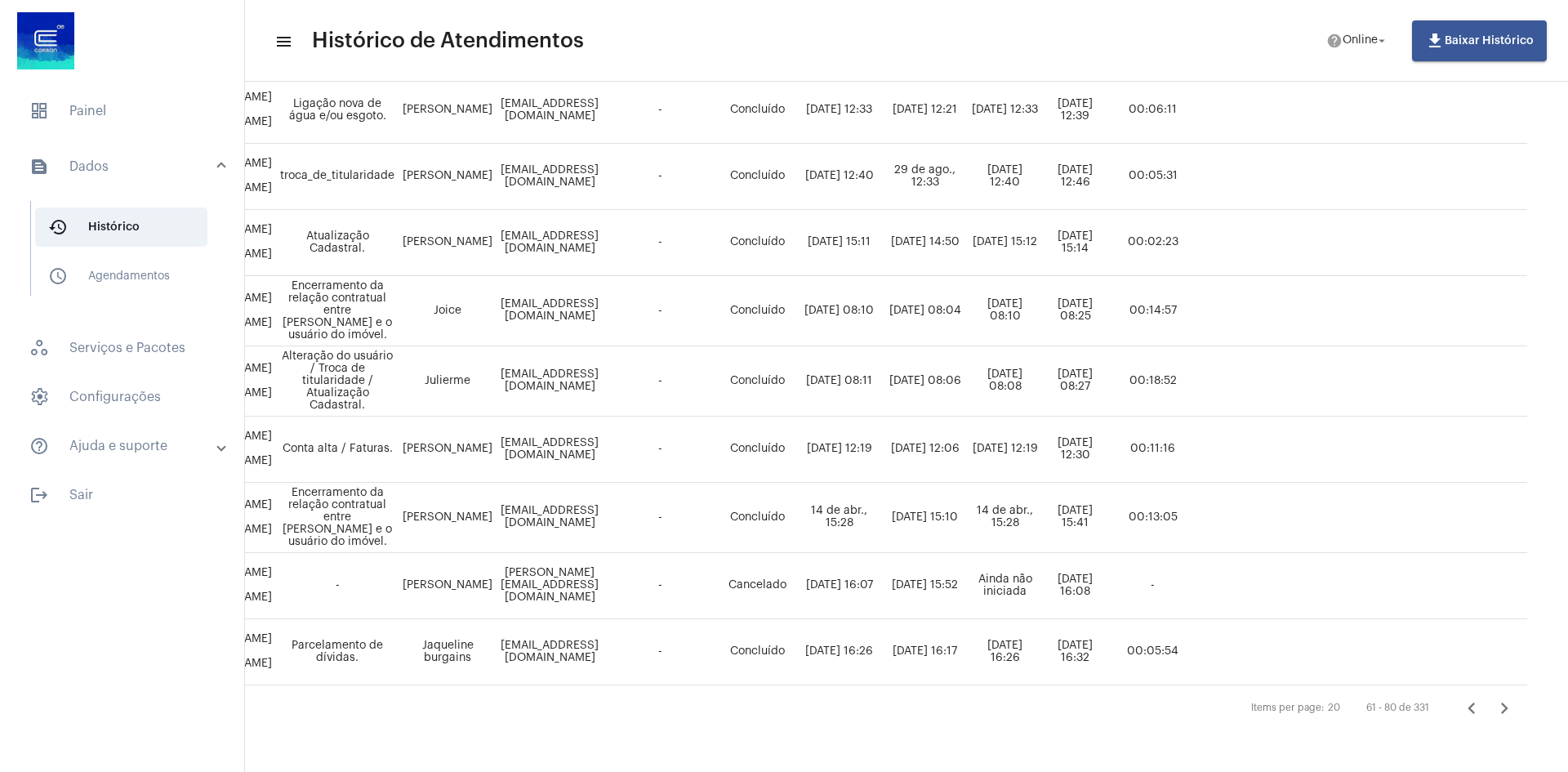
click at [1467, 702] on icon "Página anterior" at bounding box center [1471, 708] width 7 height 11
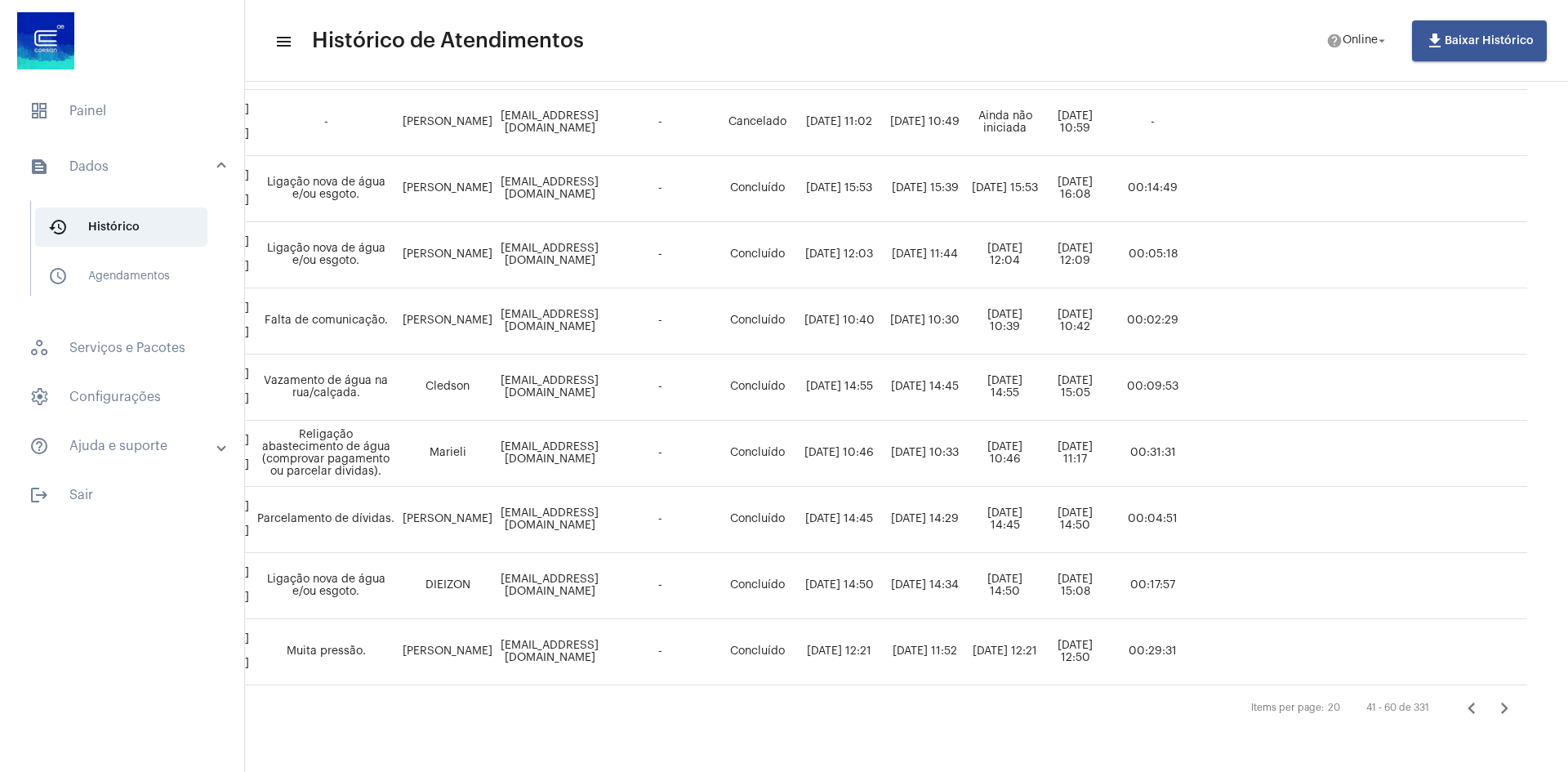
scroll to position [997, 252]
click at [1470, 698] on icon "Página anterior" at bounding box center [1471, 708] width 23 height 23
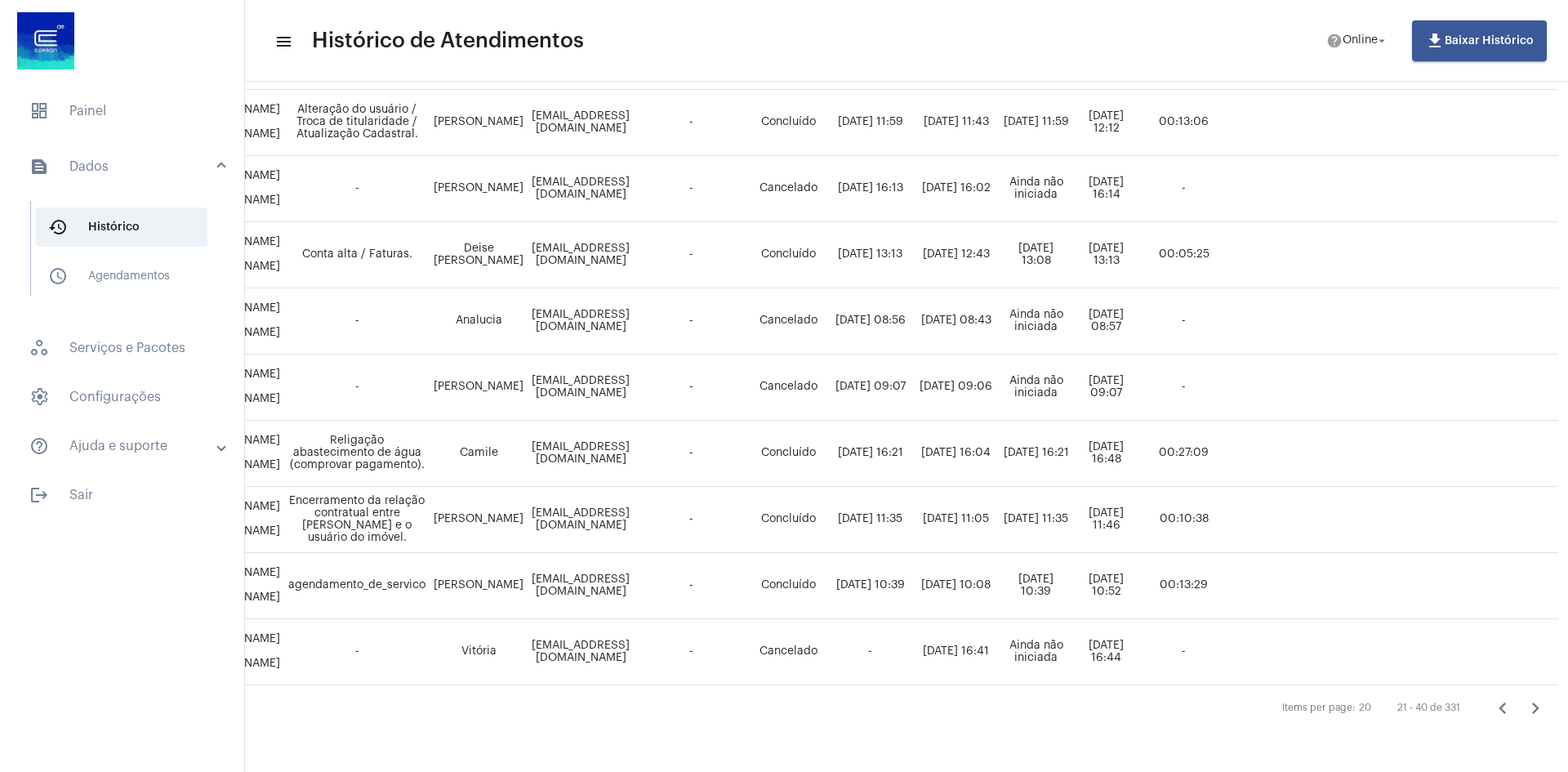
scroll to position [980, 137]
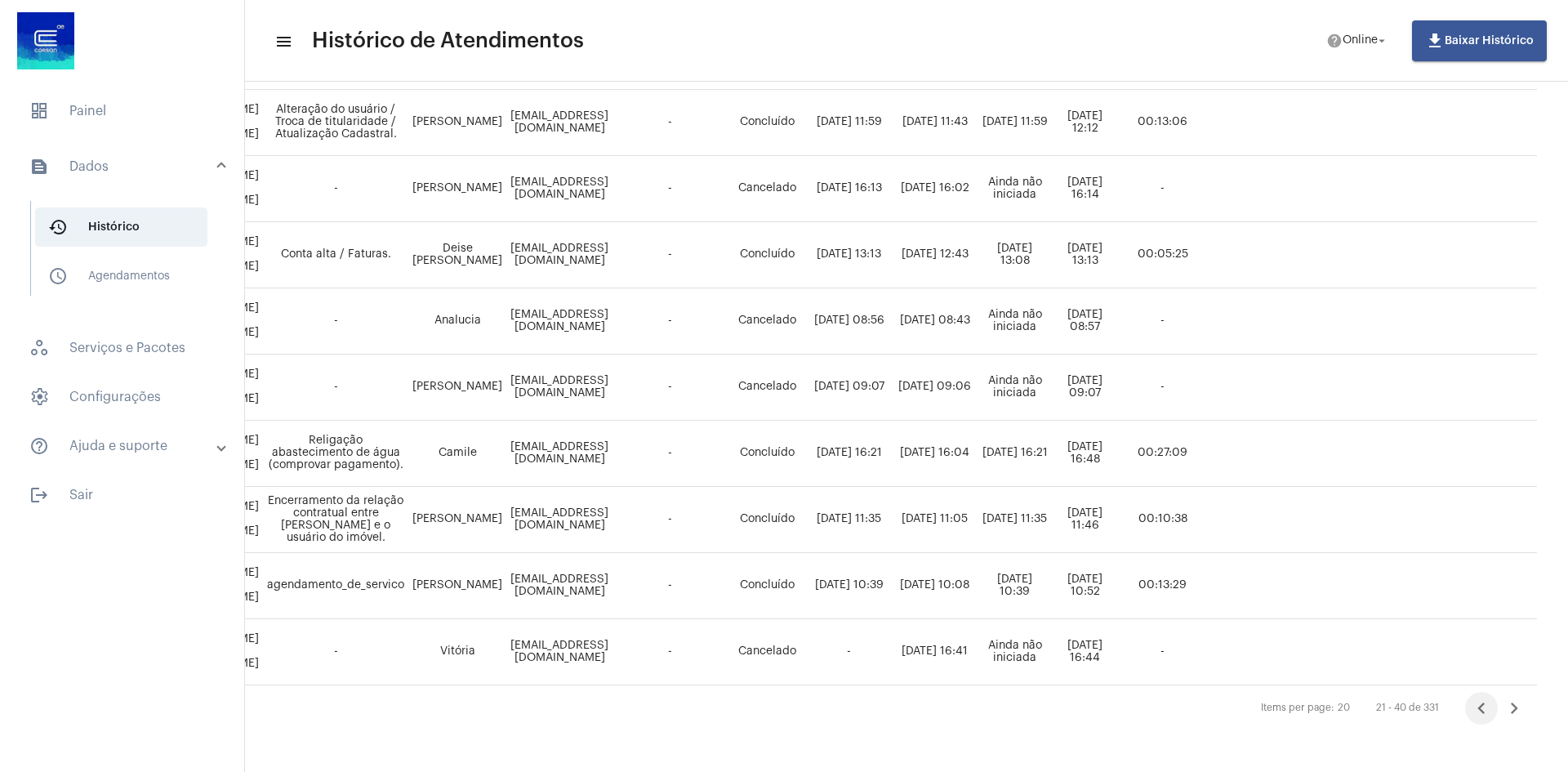
click at [1493, 698] on icon "Página anterior" at bounding box center [1481, 708] width 23 height 23
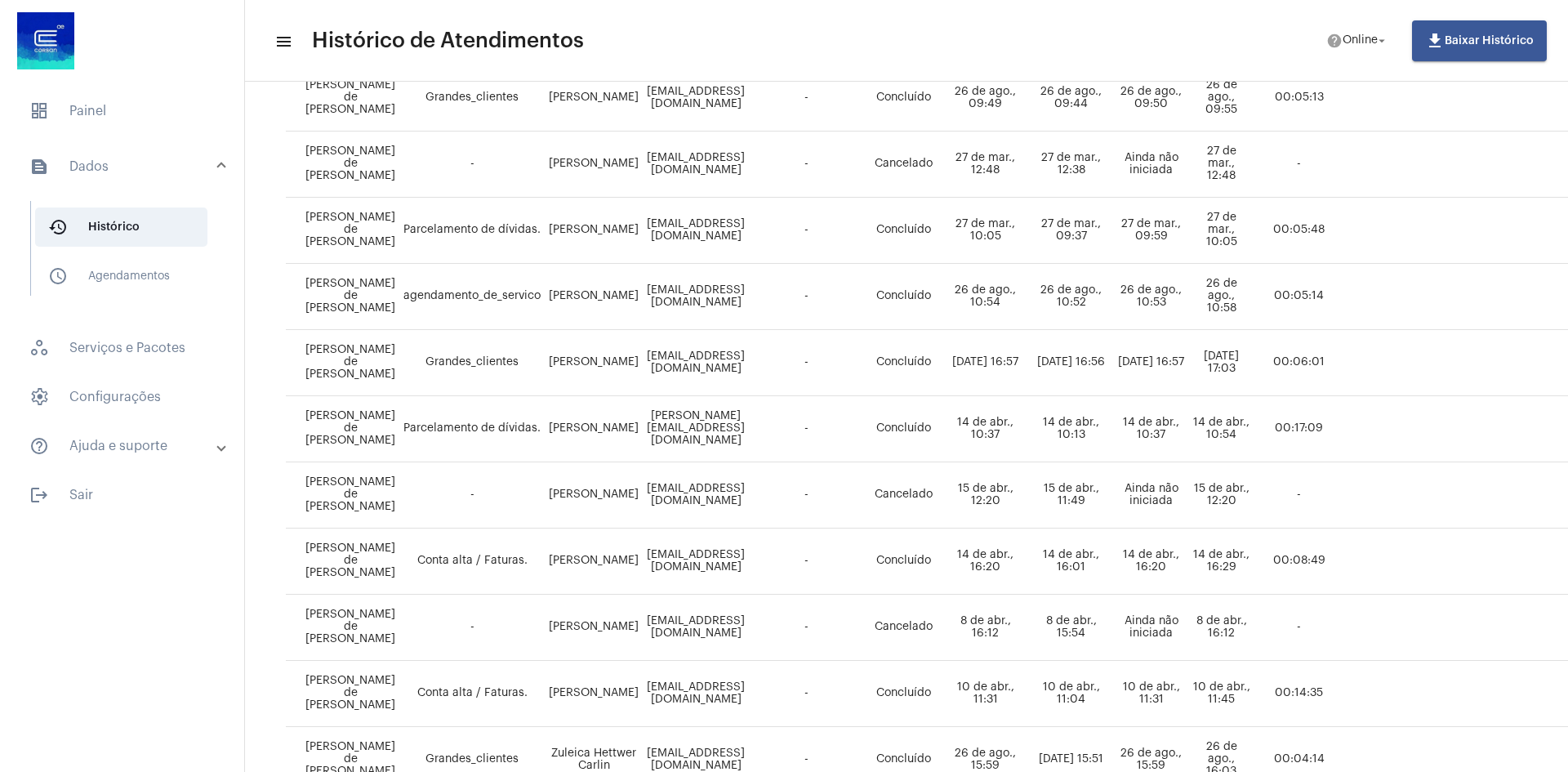
scroll to position [980, 0]
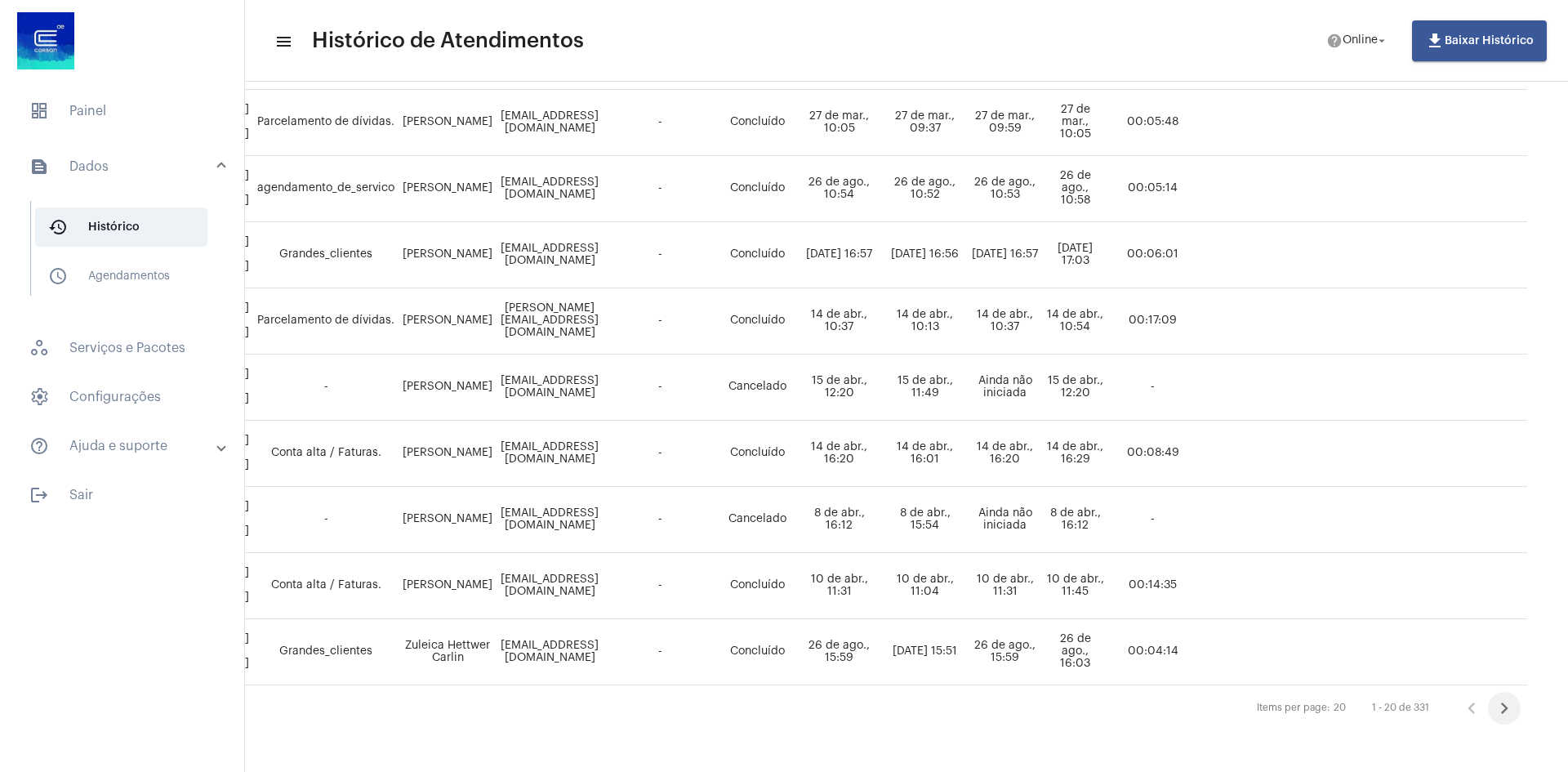
click at [1493, 697] on icon "Próxima página" at bounding box center [1504, 708] width 23 height 23
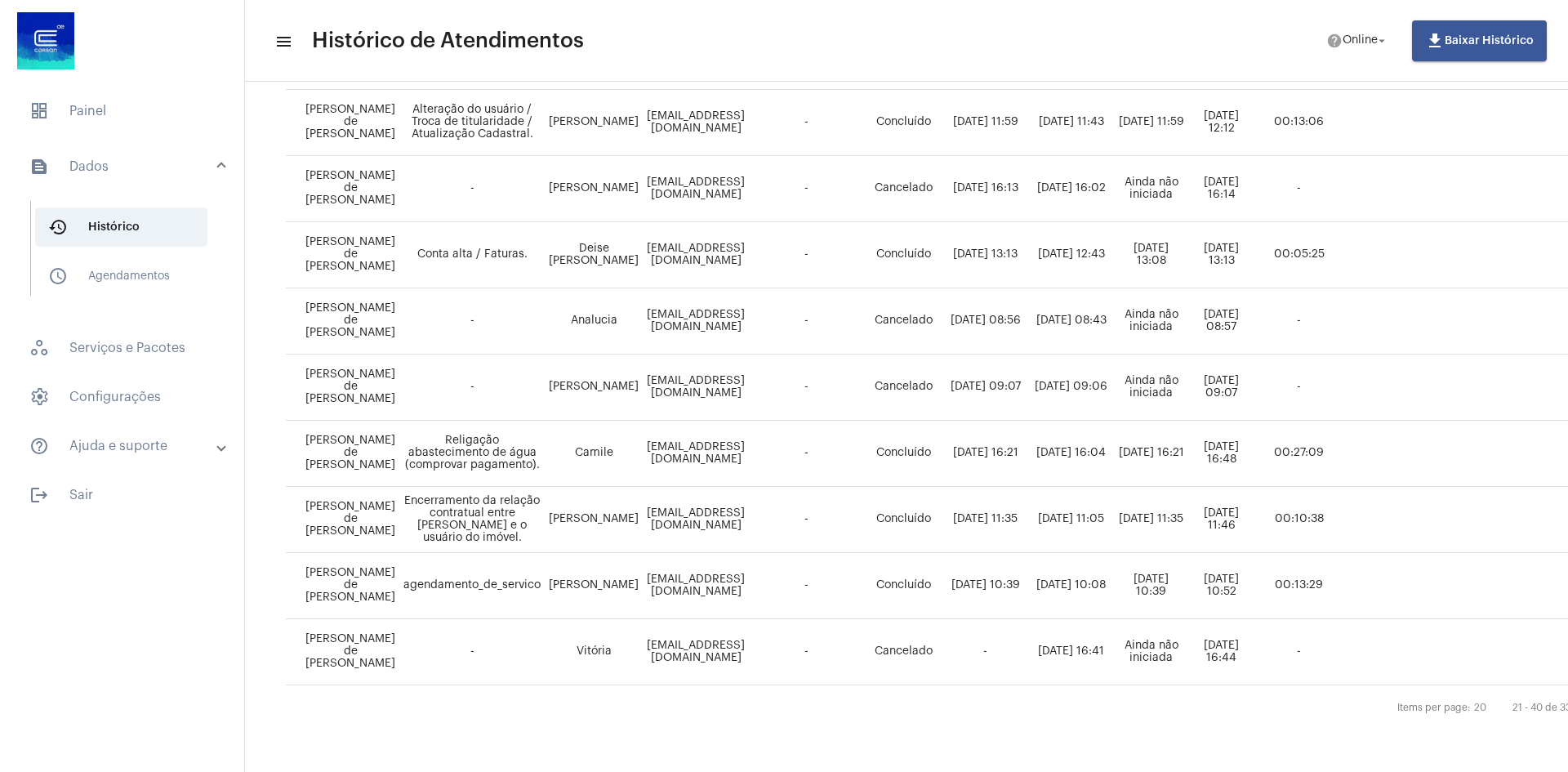
click at [225, 162] on mat-expansion-panel-header "text_snippet_outlined Dados" at bounding box center [127, 166] width 234 height 52
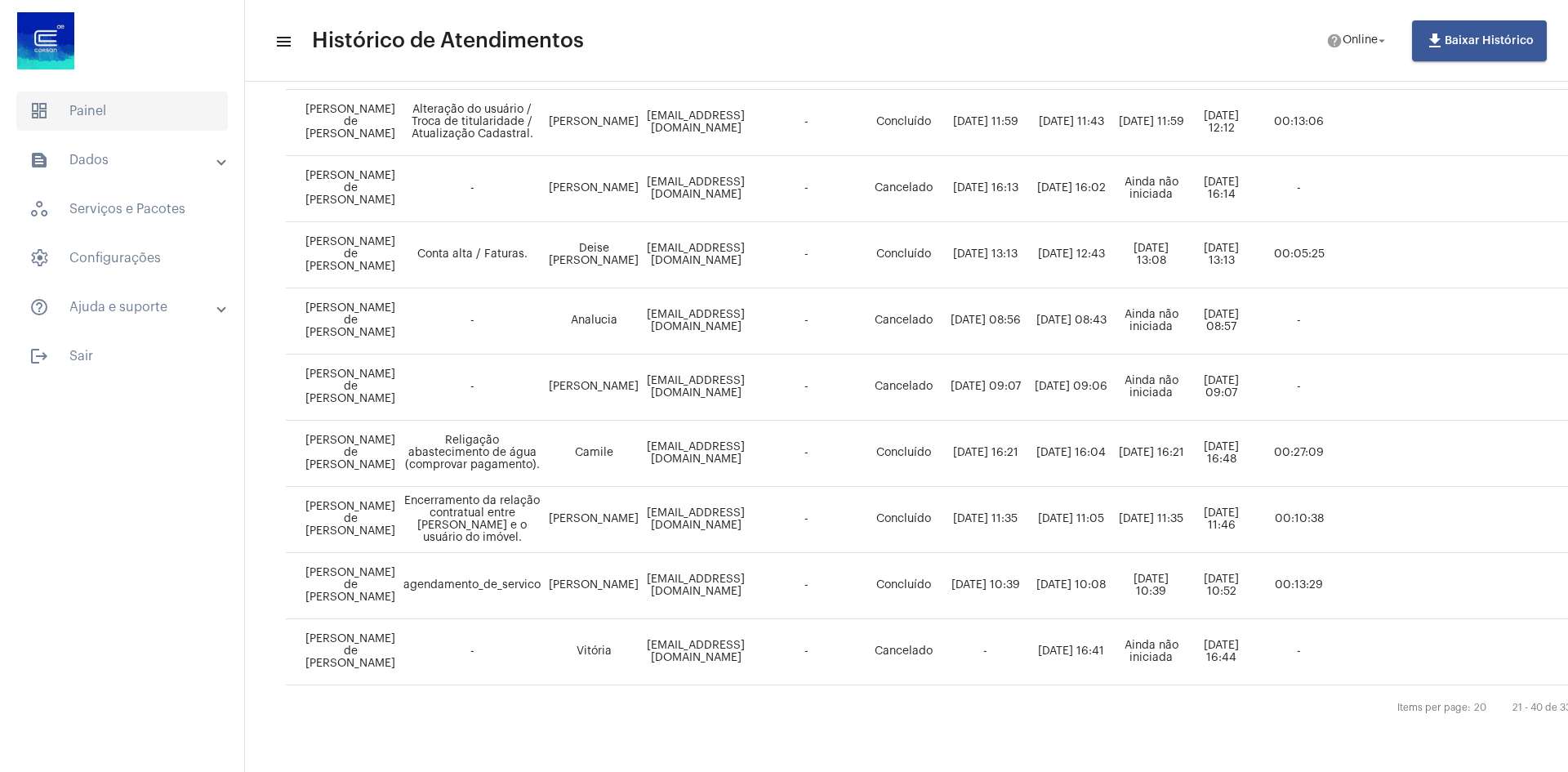
click at [115, 103] on span "dashboard Painel" at bounding box center [122, 111] width 211 height 39
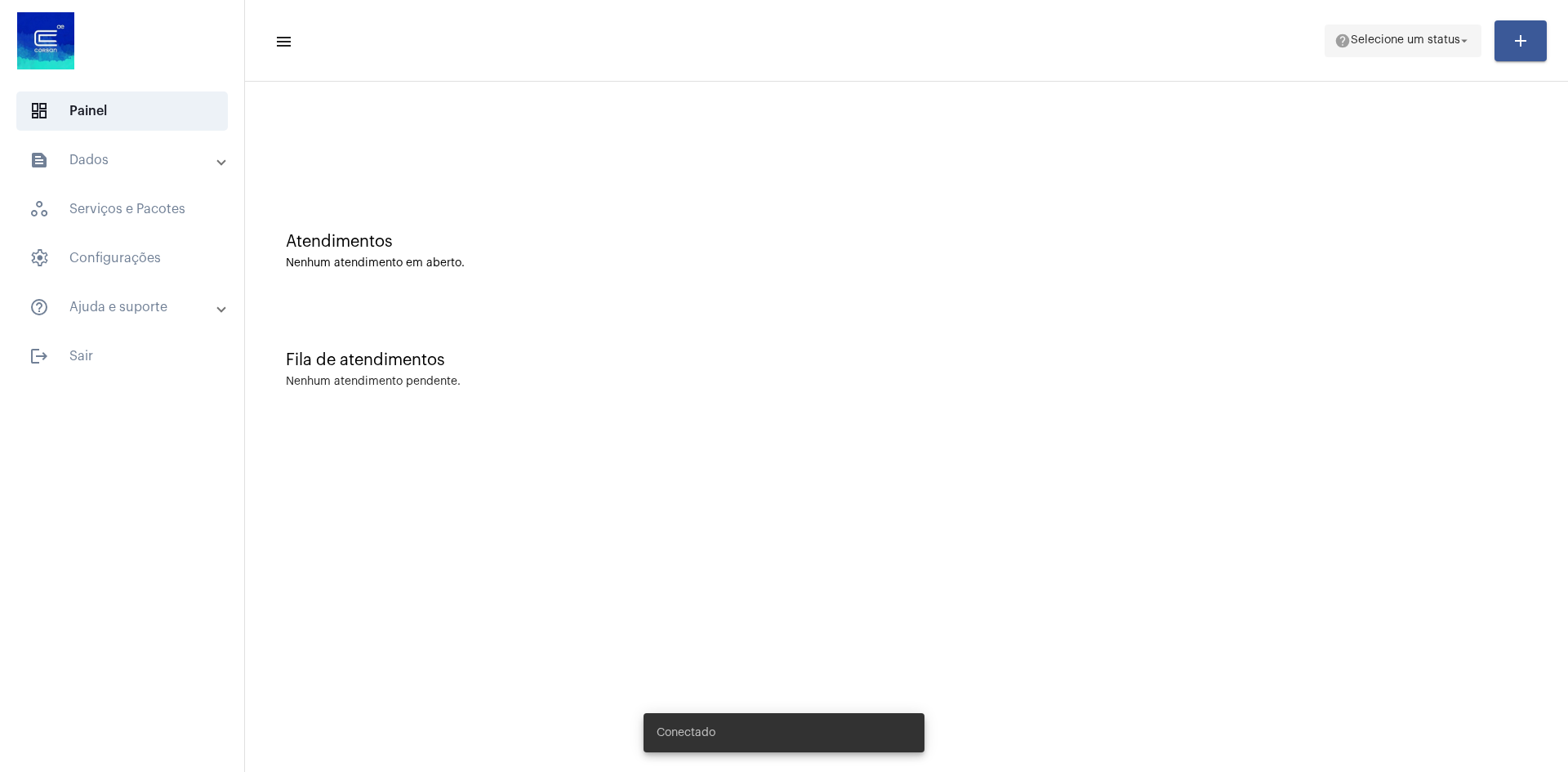
click at [1394, 40] on span "Selecione um status" at bounding box center [1405, 40] width 109 height 11
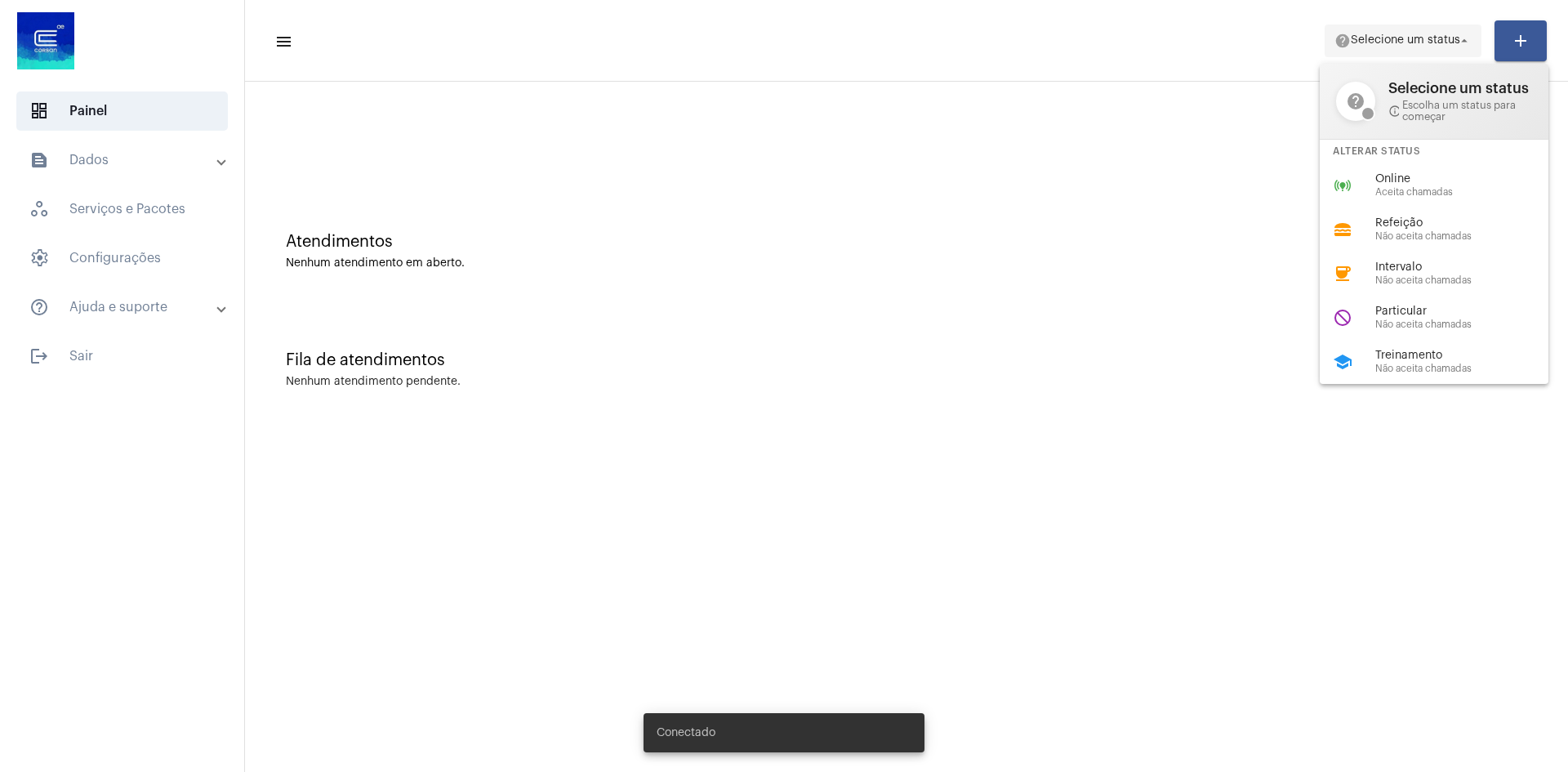
click at [1411, 29] on div at bounding box center [784, 386] width 1568 height 772
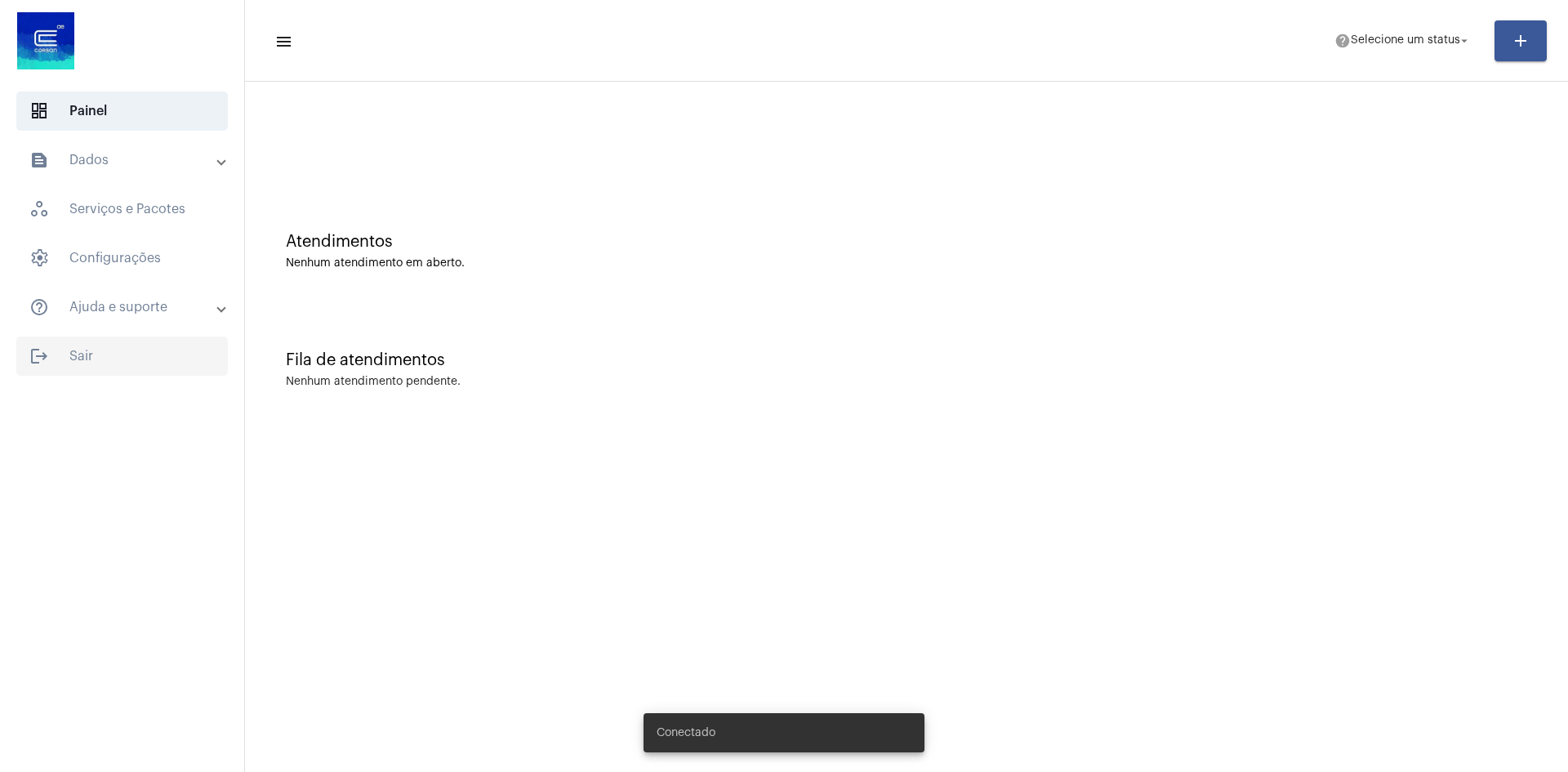
click at [90, 357] on span "logout Sair" at bounding box center [122, 355] width 211 height 39
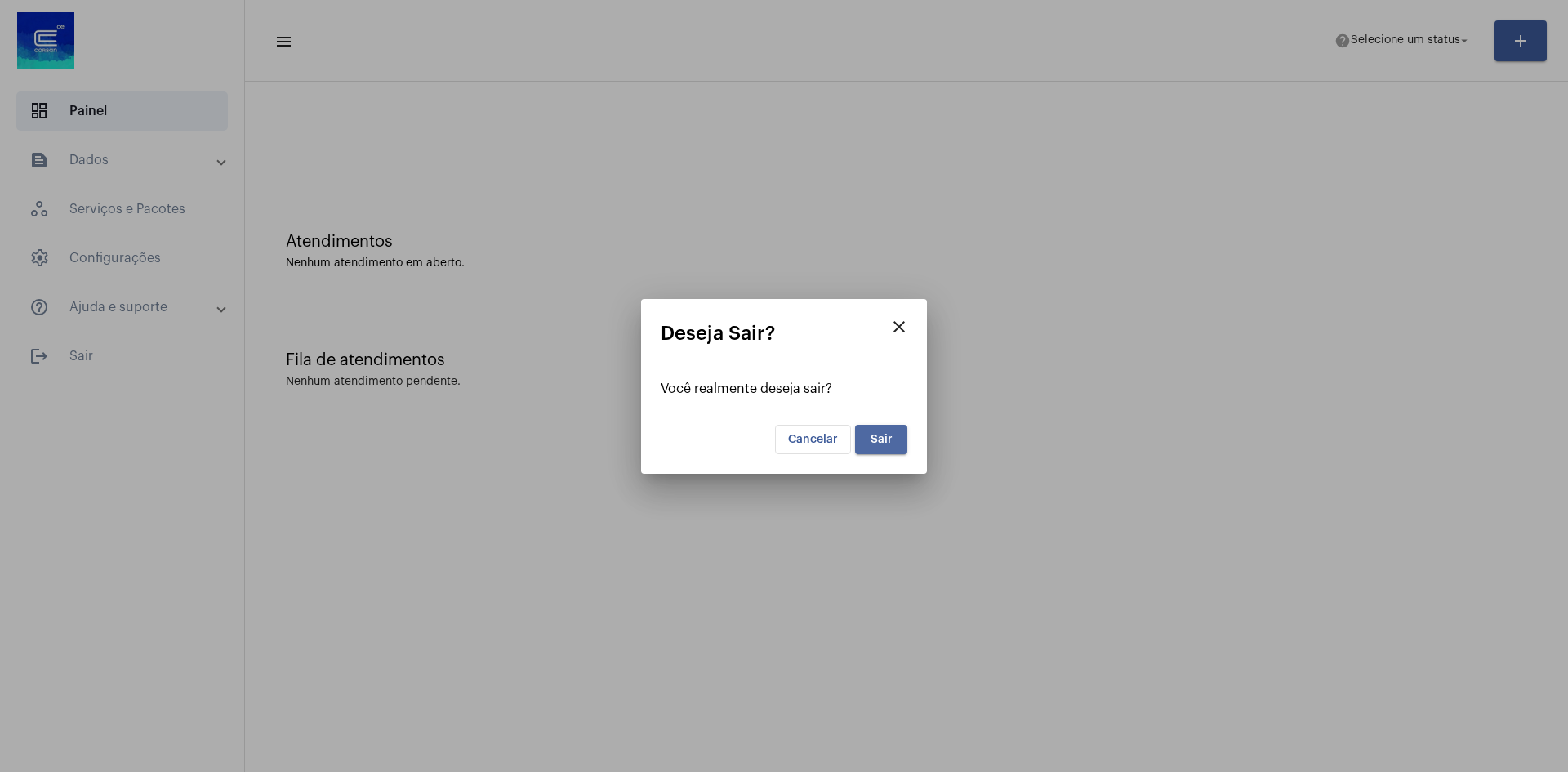
click at [876, 438] on span "Sair" at bounding box center [881, 439] width 22 height 11
